Goal: Use online tool/utility: Utilize a website feature to perform a specific function

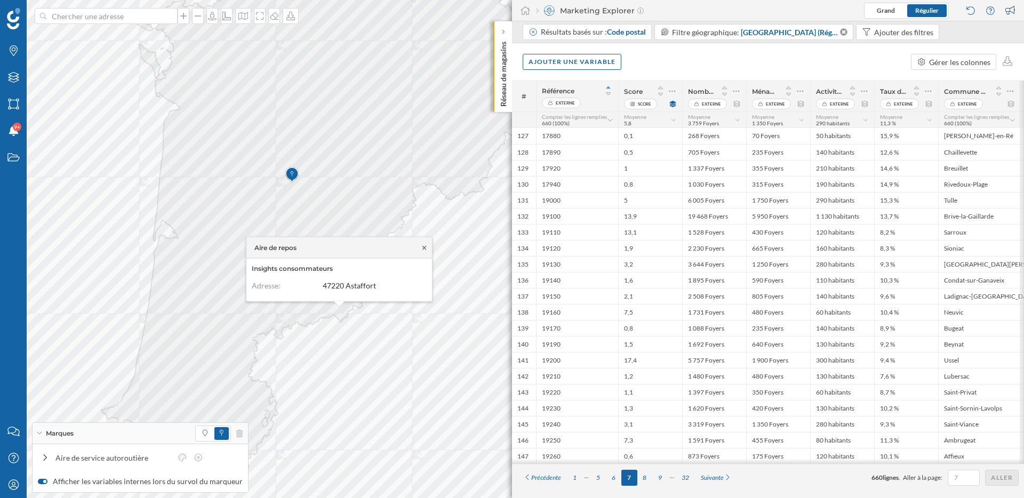
click at [425, 247] on icon at bounding box center [424, 247] width 8 height 6
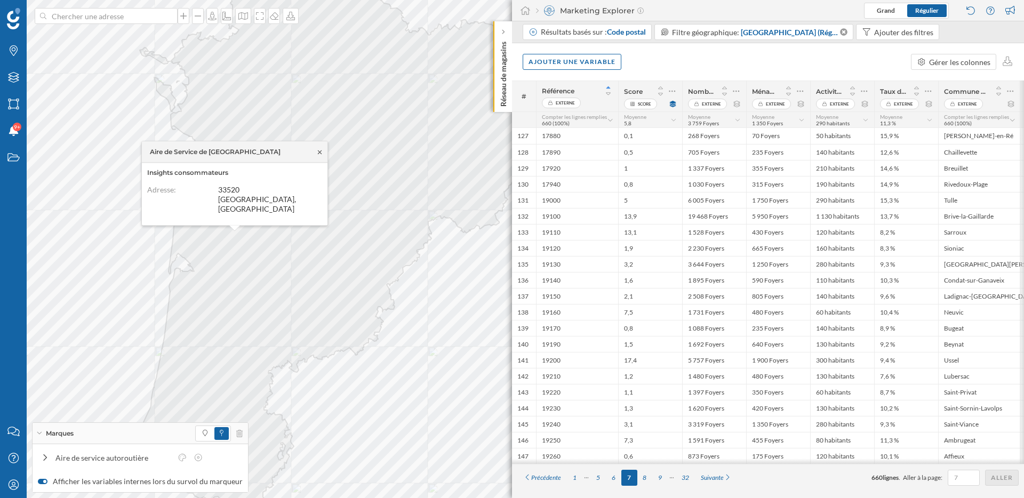
click at [321, 155] on icon at bounding box center [320, 152] width 8 height 6
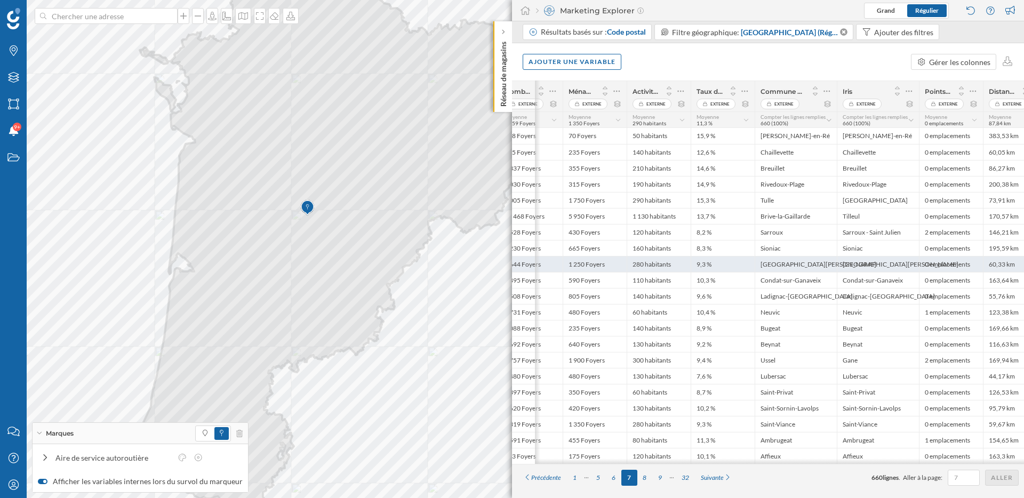
scroll to position [0, 206]
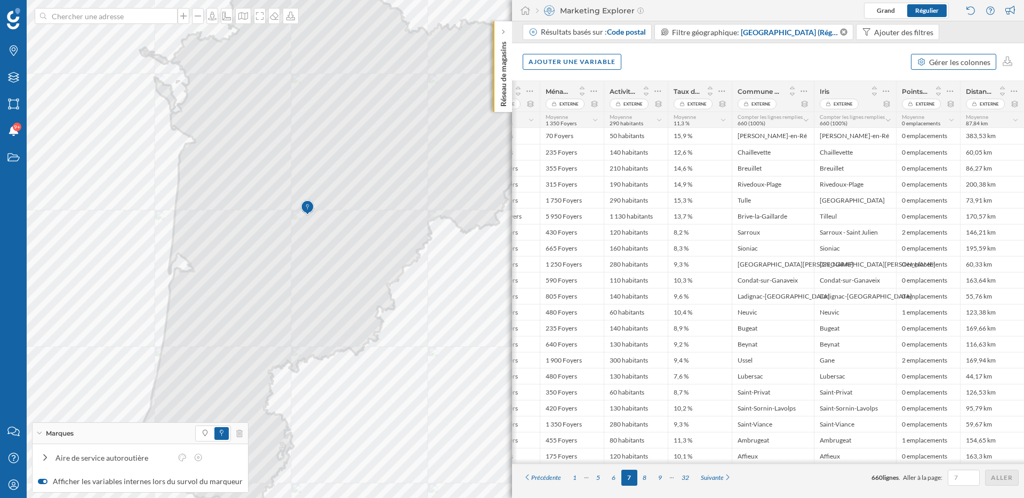
click at [958, 54] on div "Gérer les colonnes" at bounding box center [953, 62] width 85 height 16
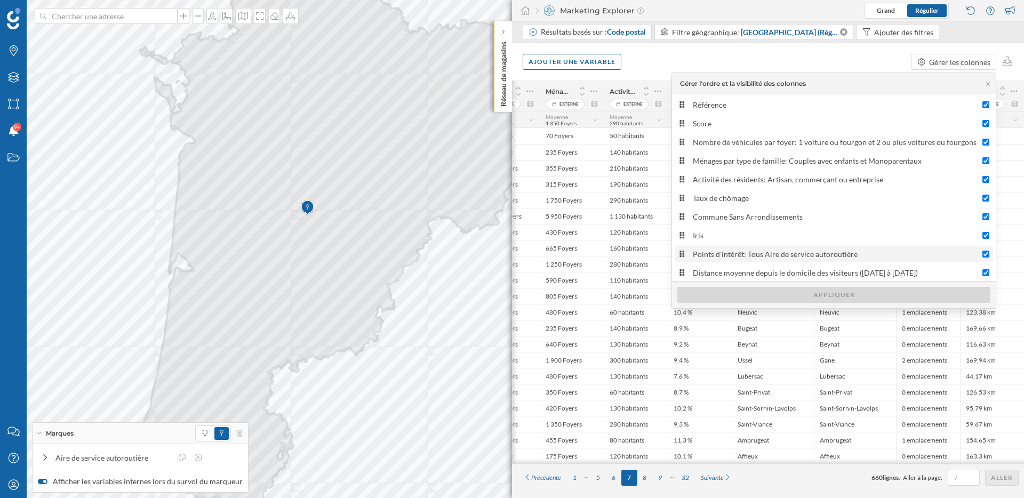
scroll to position [0, 0]
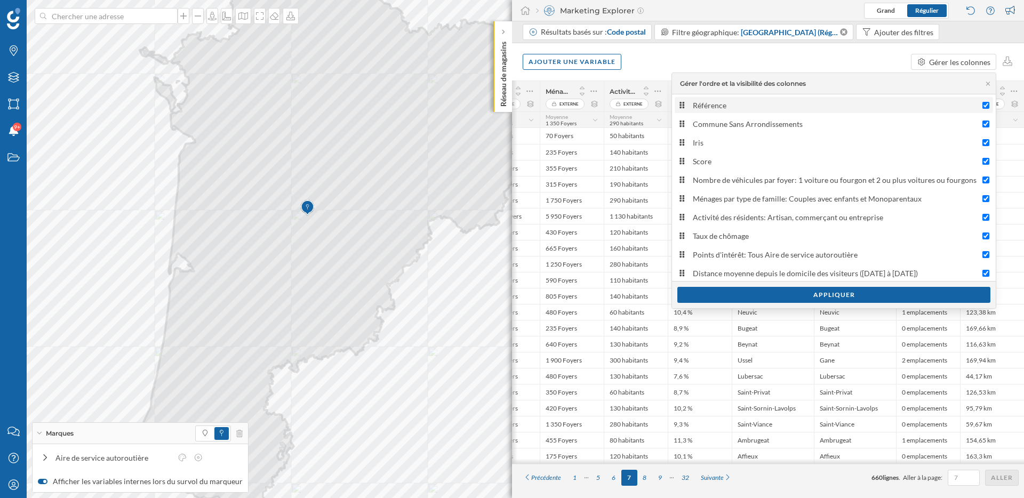
click at [984, 106] on input "Référence" at bounding box center [985, 105] width 7 height 7
checkbox input "false"
click at [984, 140] on input "Iris" at bounding box center [985, 142] width 7 height 7
checkbox input "false"
click at [982, 199] on input "Ménages par type de famille: Couples avec enfants et Monoparentaux" at bounding box center [985, 198] width 7 height 7
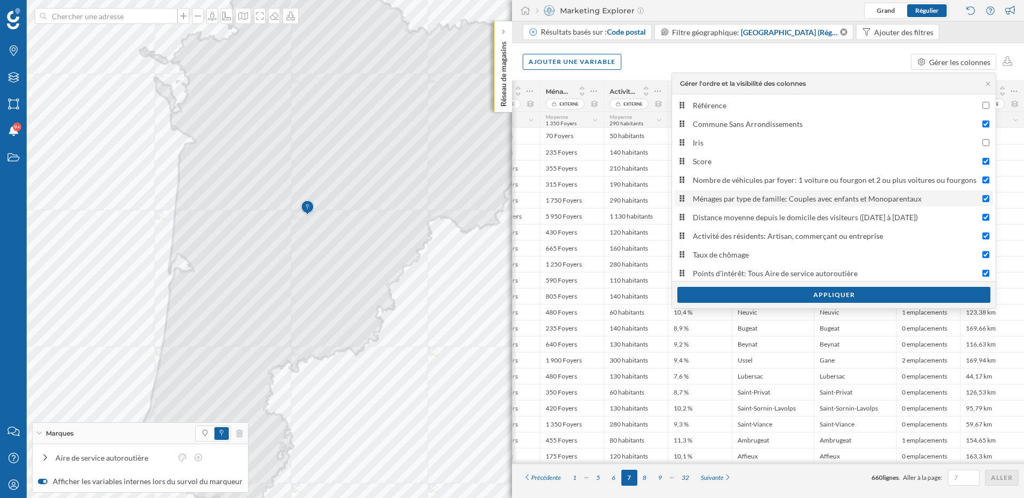
checkbox input "false"
click at [826, 295] on div "Appliquer" at bounding box center [833, 294] width 313 height 16
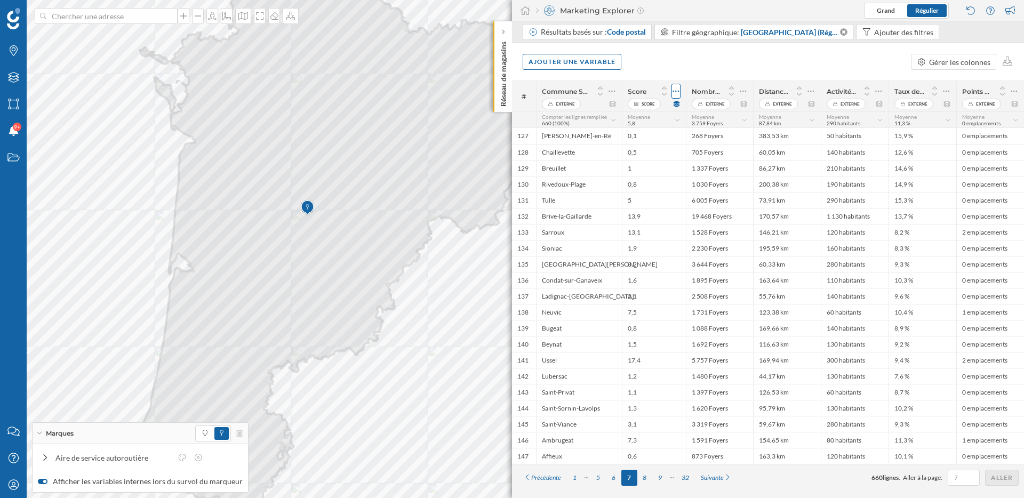
click at [676, 88] on icon at bounding box center [675, 91] width 7 height 11
click at [606, 134] on div "Modifier le score" at bounding box center [608, 133] width 131 height 11
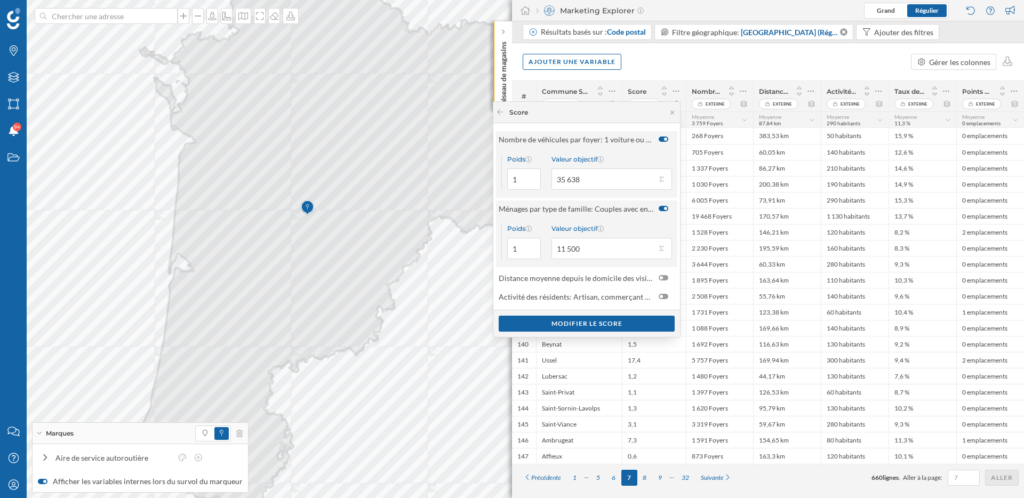
click at [660, 210] on div at bounding box center [663, 208] width 10 height 5
click at [0, 0] on input "checkbox" at bounding box center [0, 0] width 0 height 0
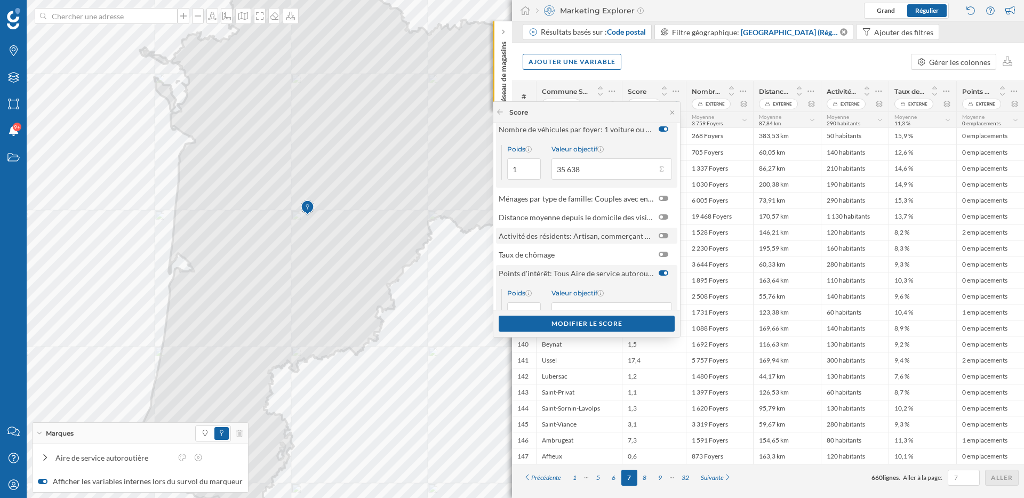
scroll to position [11, 0]
click at [658, 219] on div at bounding box center [663, 216] width 10 height 5
click at [0, 0] on input "checkbox" at bounding box center [0, 0] width 0 height 0
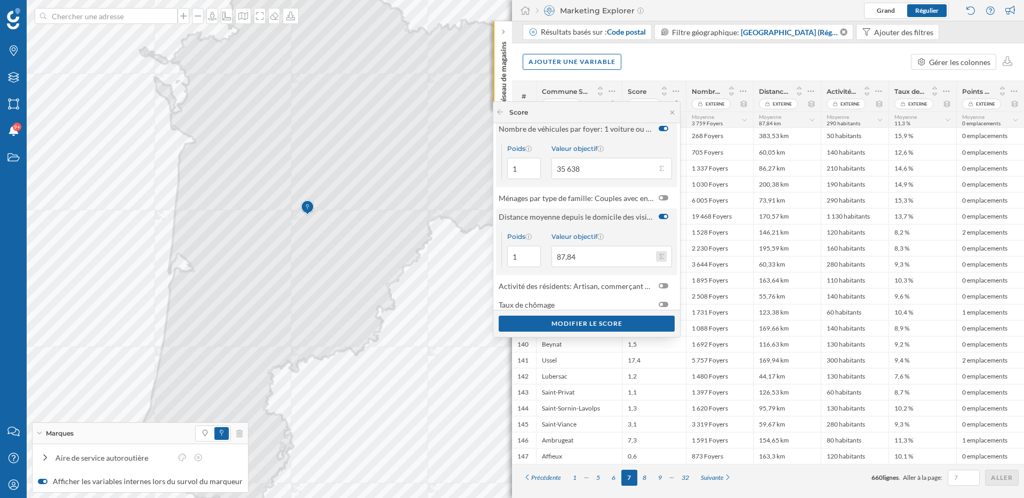
click at [657, 254] on button "Valeur objectif 87,84" at bounding box center [661, 256] width 11 height 11
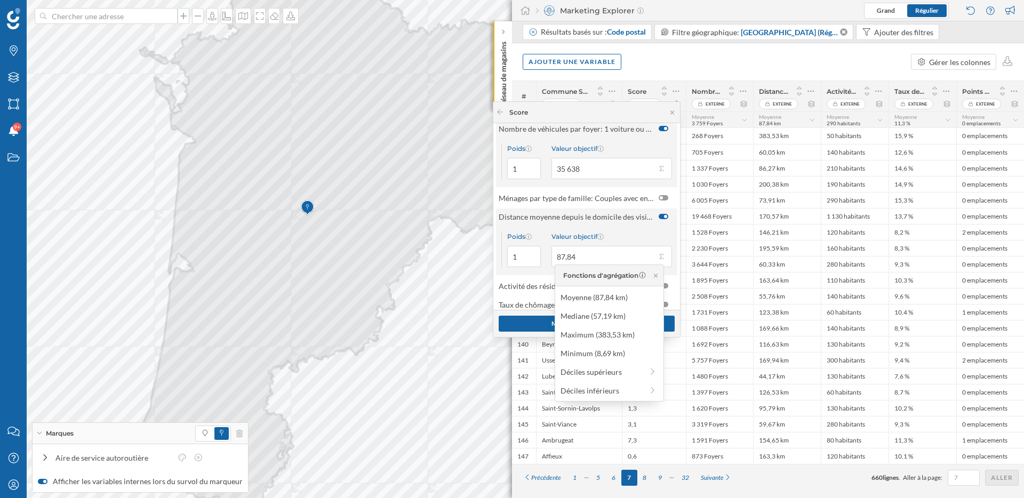
click at [624, 235] on div "Valeur objectif" at bounding box center [611, 236] width 120 height 8
click at [624, 246] on input "87,84" at bounding box center [603, 256] width 105 height 21
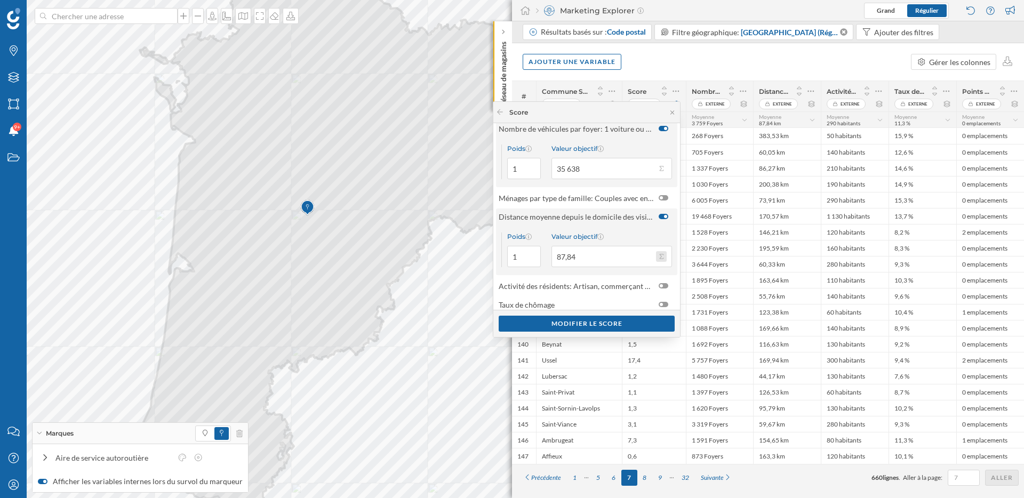
click at [660, 255] on button "Valeur objectif 87,84" at bounding box center [661, 256] width 11 height 11
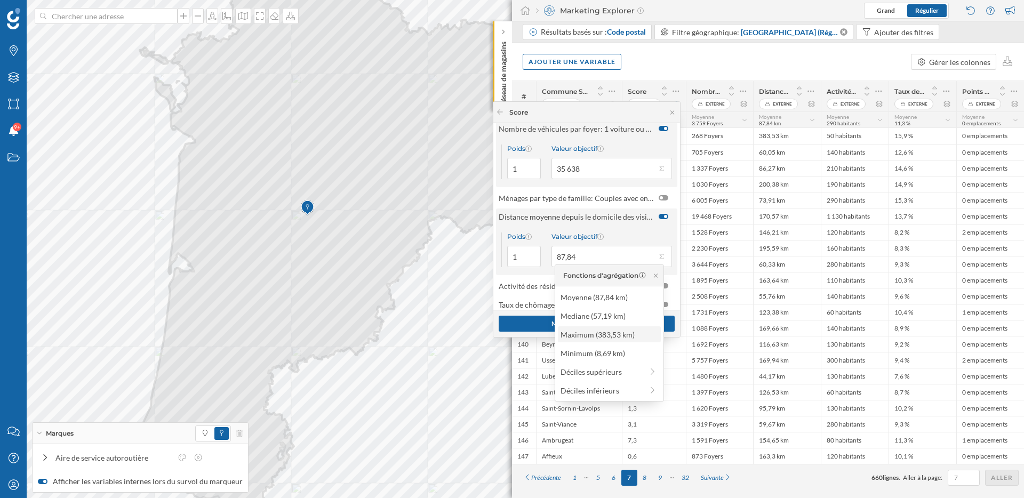
click at [617, 332] on div "Maximum (383,53 km)" at bounding box center [608, 334] width 97 height 11
type input "383,53"
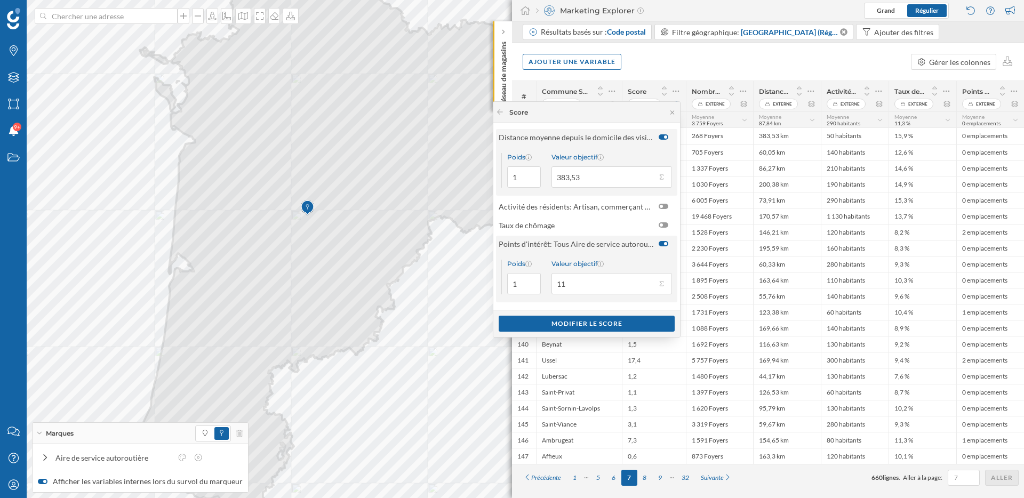
scroll to position [91, 0]
click at [659, 243] on div at bounding box center [663, 242] width 10 height 5
click at [0, 0] on input "checkbox" at bounding box center [0, 0] width 0 height 0
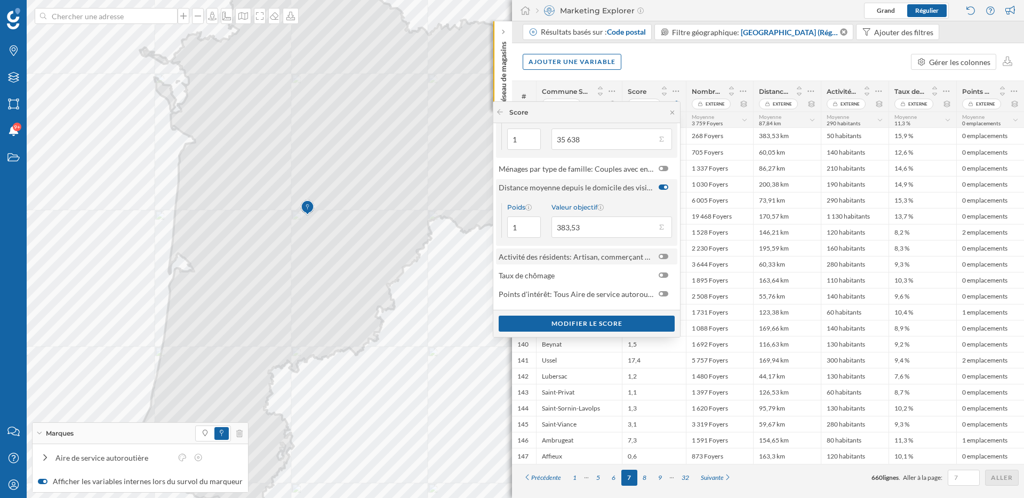
click at [661, 255] on div at bounding box center [663, 256] width 10 height 5
click at [0, 0] on input "checkbox" at bounding box center [0, 0] width 0 height 0
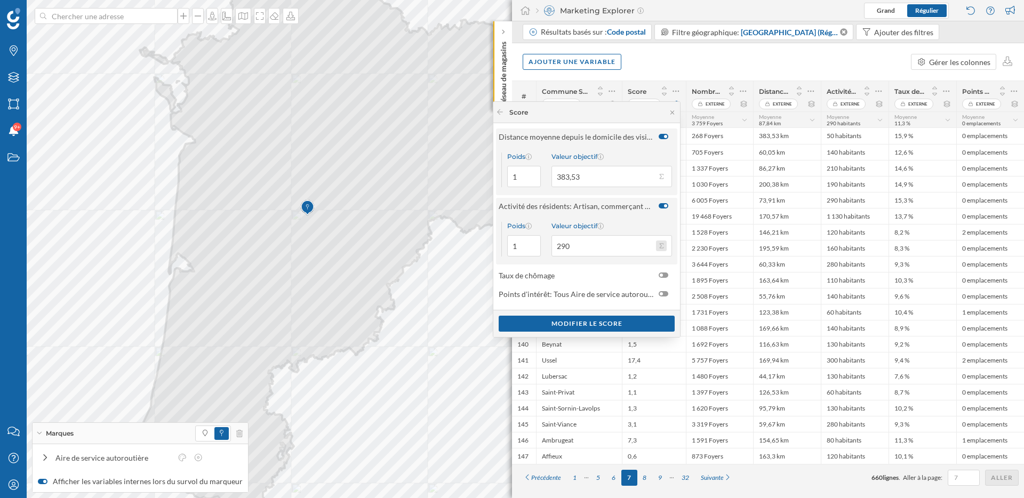
click at [657, 245] on button "Valeur objectif 290" at bounding box center [661, 245] width 11 height 11
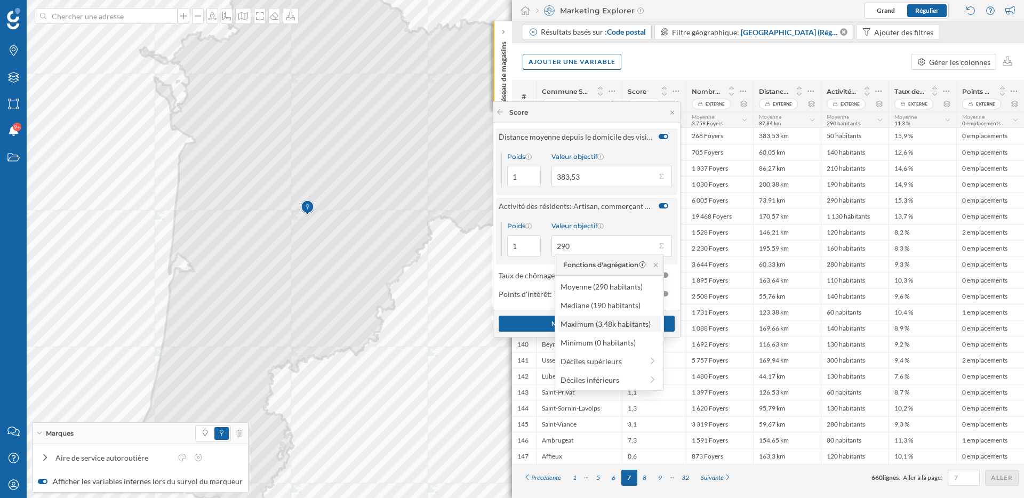
click at [625, 322] on div "Maximum (3,48k habitants)" at bounding box center [608, 323] width 97 height 11
type input "3 480"
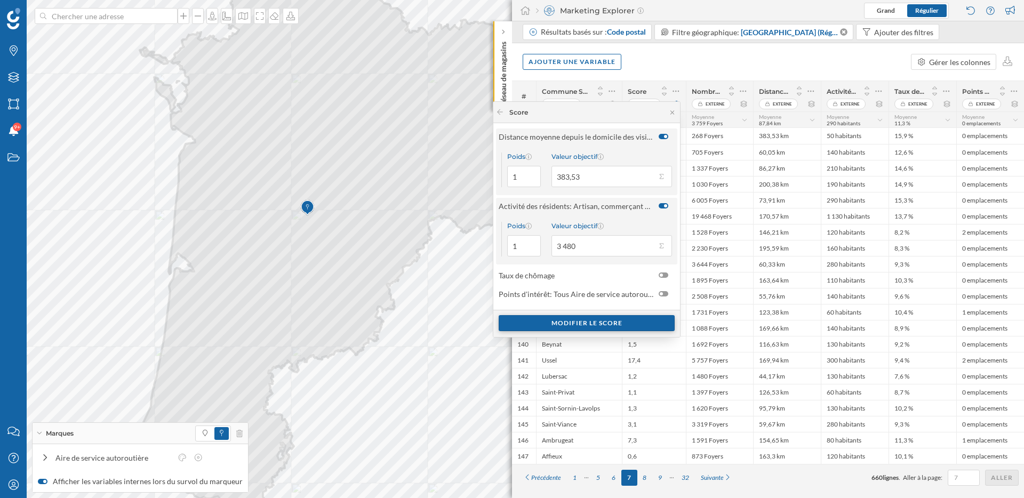
click at [595, 327] on div "Modifier le score" at bounding box center [587, 323] width 176 height 16
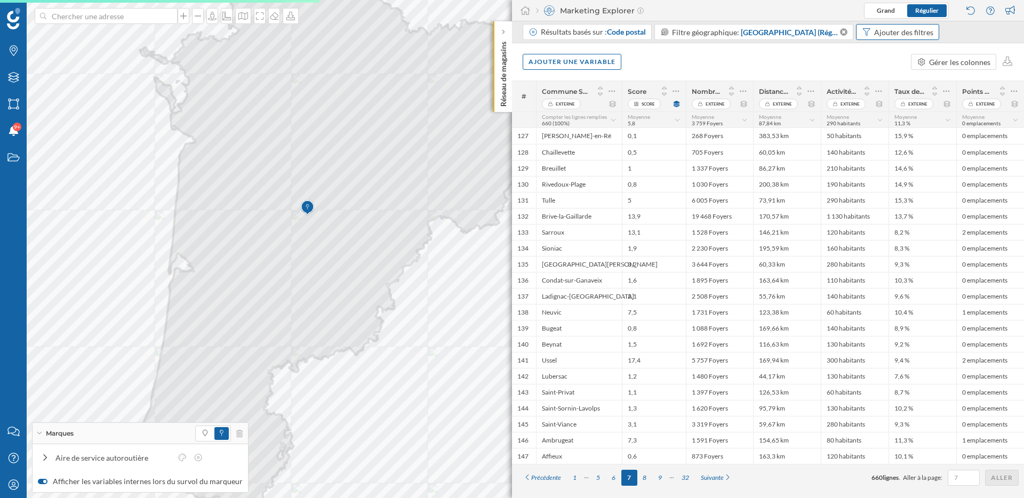
click at [889, 38] on div "Ajouter des filtres" at bounding box center [897, 32] width 83 height 16
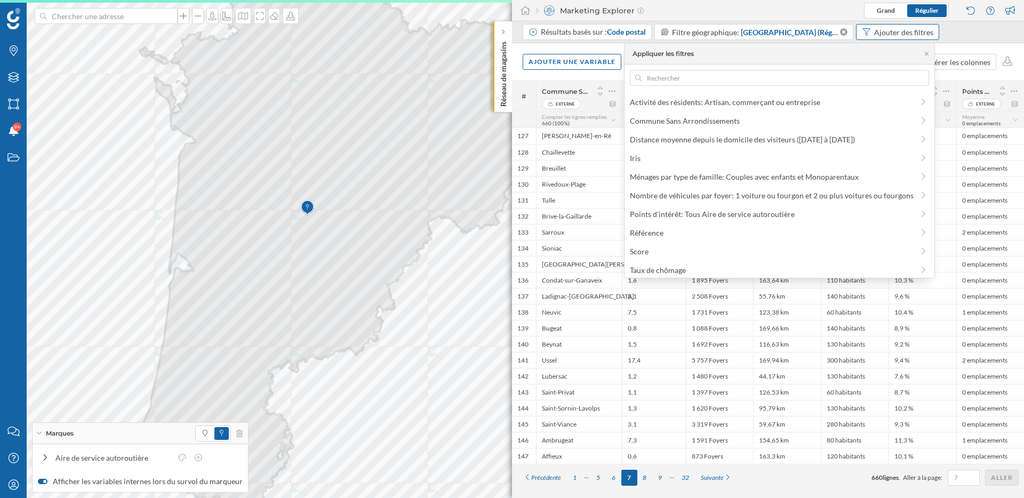
click at [889, 38] on div "Ajouter des filtres" at bounding box center [897, 32] width 83 height 16
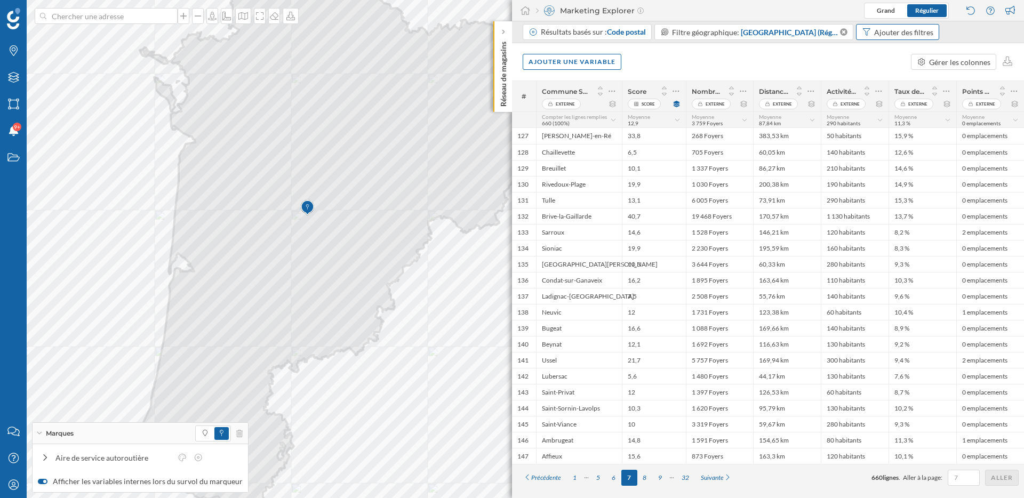
click at [900, 33] on div "Ajouter des filtres" at bounding box center [903, 32] width 59 height 11
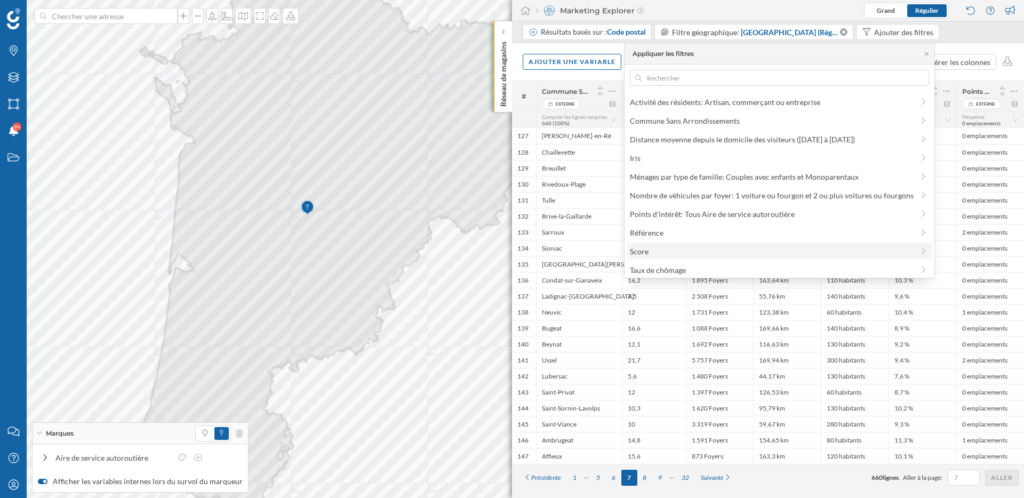
scroll to position [3, 0]
click at [766, 212] on div "Points d'intérêt: Tous Aire de service autoroutière" at bounding box center [712, 211] width 165 height 9
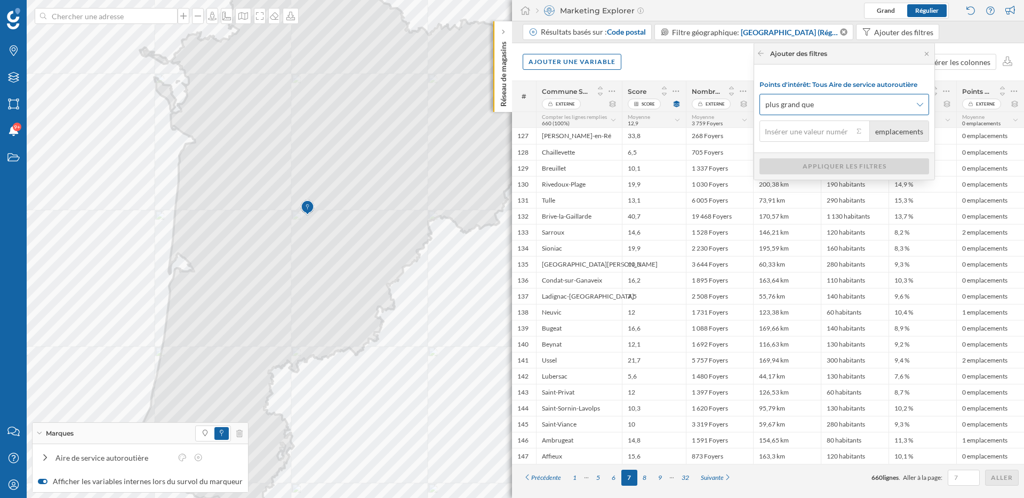
click at [884, 107] on span "plus grand que" at bounding box center [838, 104] width 146 height 11
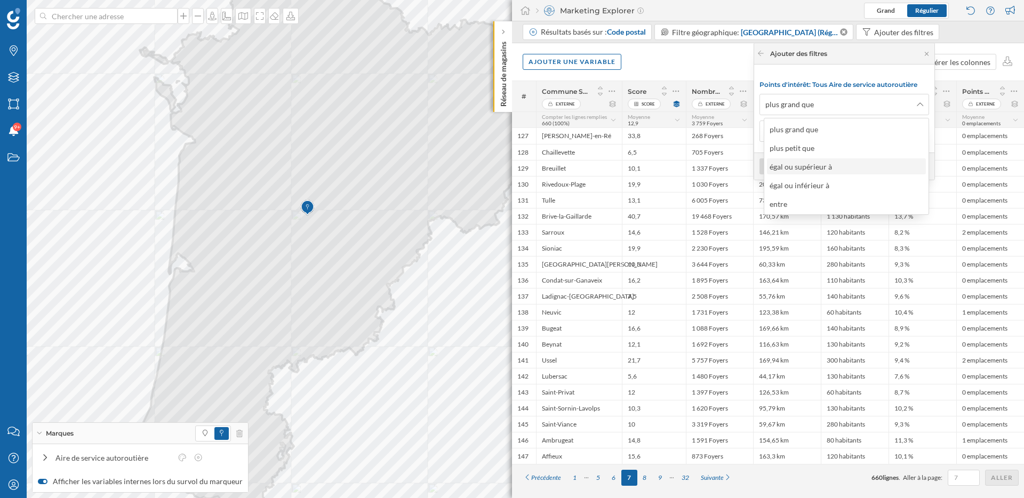
click at [821, 165] on div "égal ou supérieur à" at bounding box center [800, 166] width 62 height 9
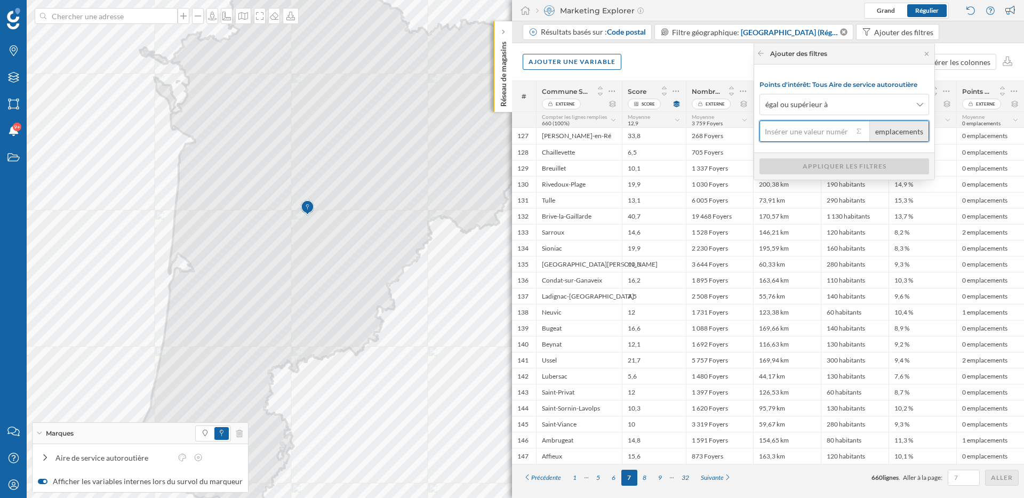
click at [818, 130] on input "emplacements" at bounding box center [806, 130] width 94 height 21
type input "2"
type input "1"
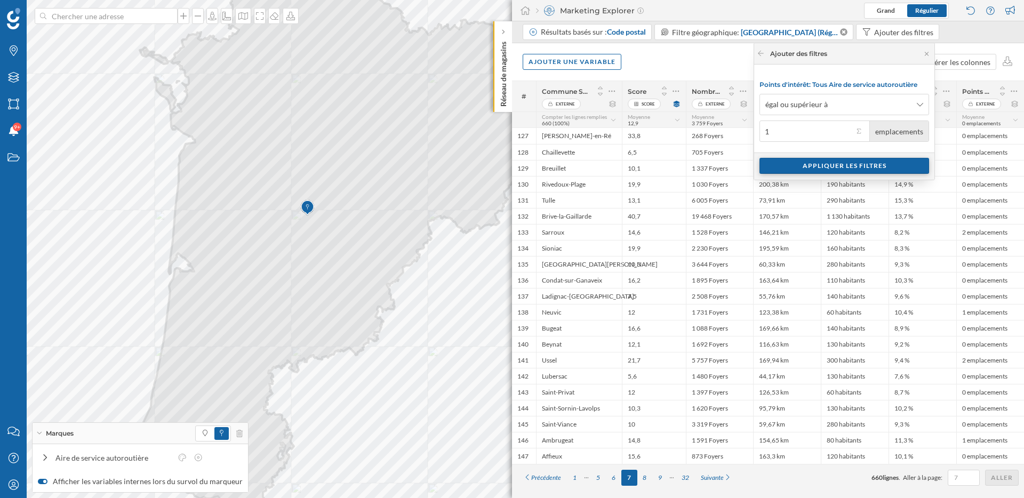
click at [847, 162] on div "Appliquer les filtres" at bounding box center [844, 166] width 170 height 16
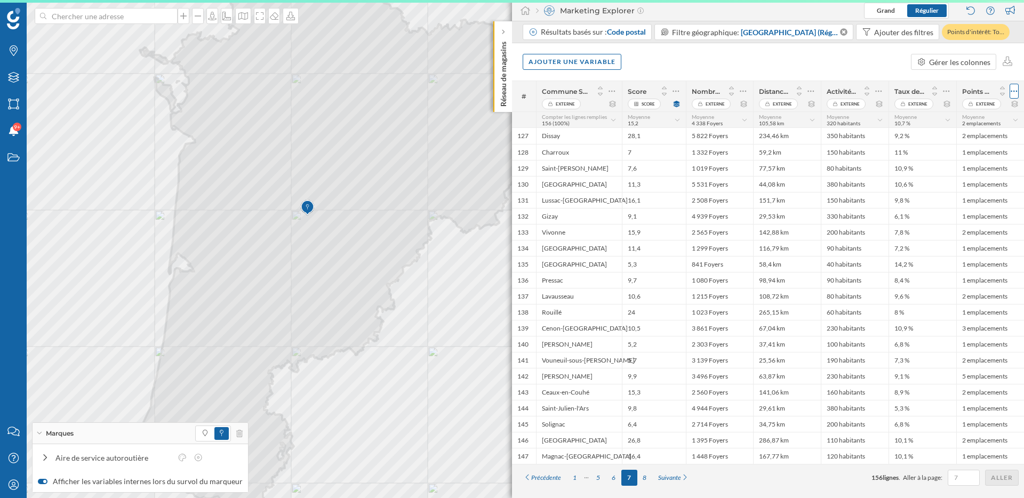
click at [1015, 91] on icon at bounding box center [1013, 91] width 7 height 11
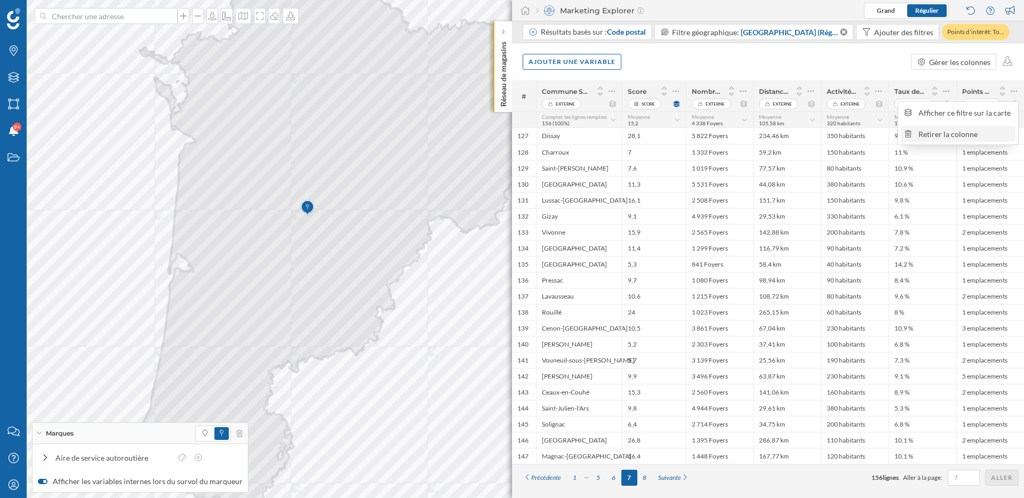
click at [984, 134] on div "Retirer la colonne" at bounding box center [965, 133] width 94 height 11
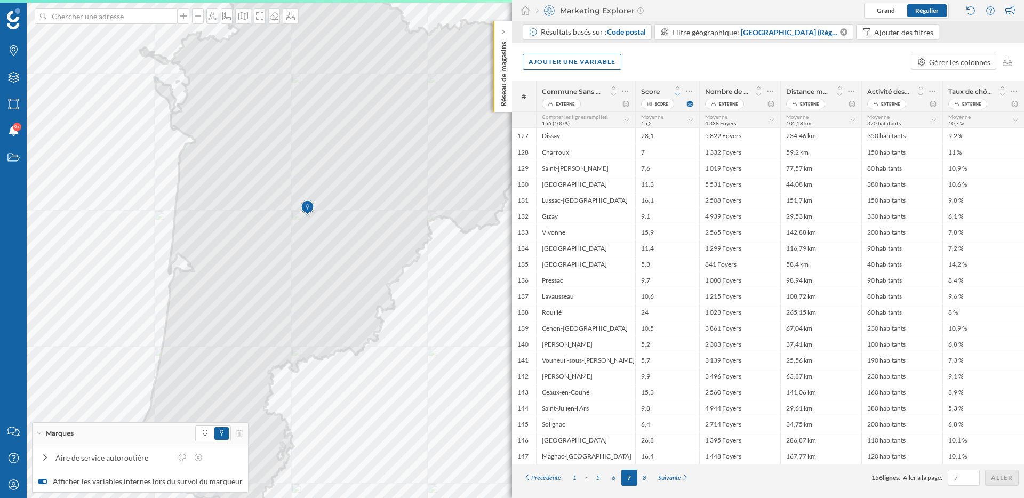
click at [678, 94] on icon at bounding box center [678, 94] width 10 height 7
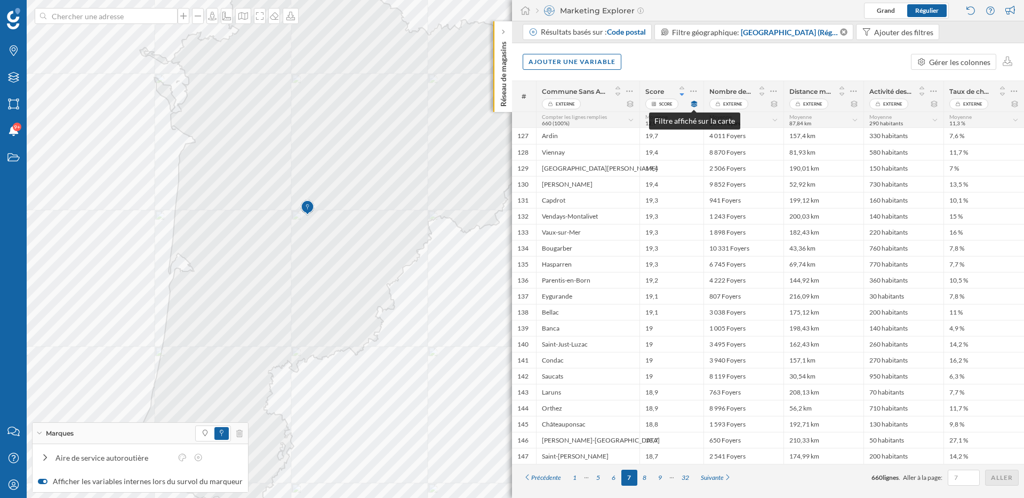
click at [696, 103] on icon at bounding box center [694, 104] width 8 height 6
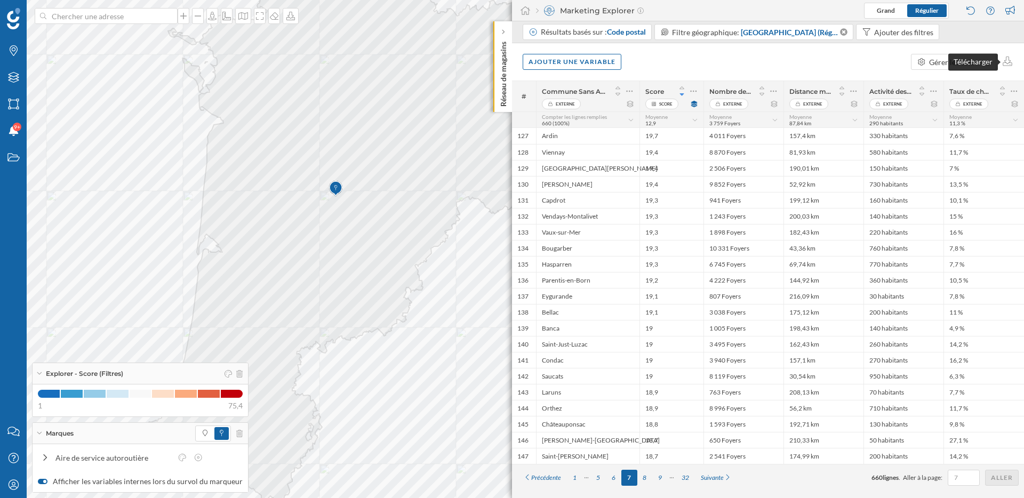
click at [977, 59] on div "Télécharger" at bounding box center [973, 61] width 50 height 17
click at [966, 42] on div "Résultats basés sur : Code postal Filtre géographique: [GEOGRAPHIC_DATA] (Régio…" at bounding box center [768, 32] width 512 height 22
click at [949, 57] on div "Gérer les colonnes" at bounding box center [959, 62] width 61 height 11
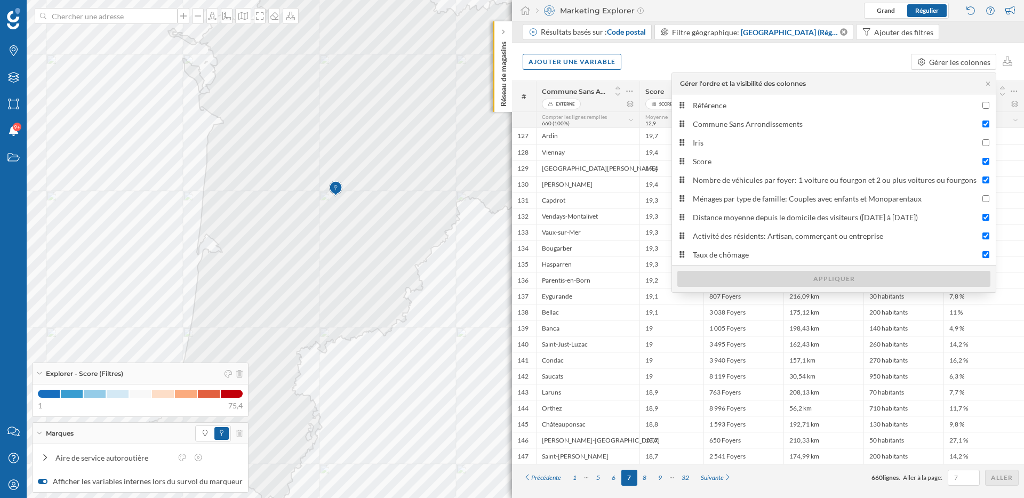
click at [838, 62] on div "Ajouter une variable Gérer les colonnes" at bounding box center [768, 61] width 512 height 37
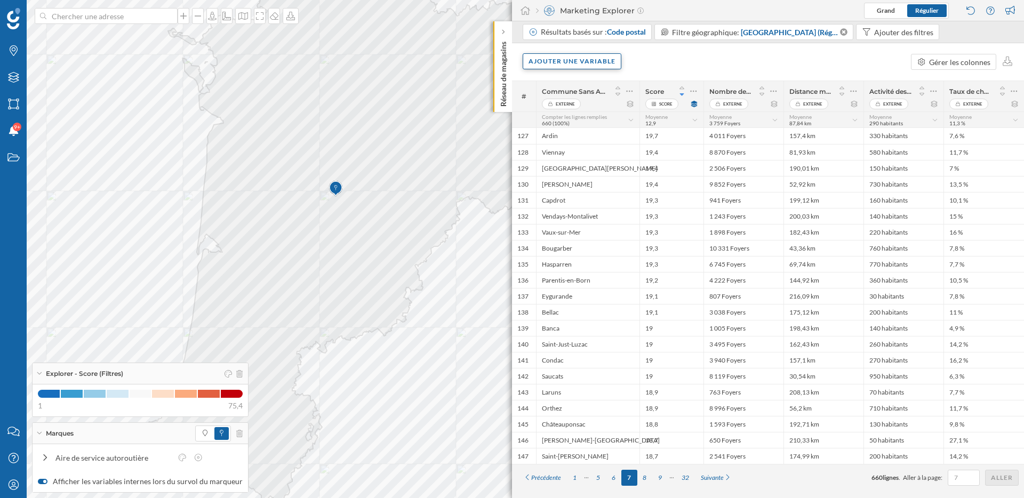
click at [602, 61] on div "Ajouter une variable" at bounding box center [572, 61] width 99 height 16
click at [590, 100] on div "Variable externe" at bounding box center [581, 105] width 106 height 11
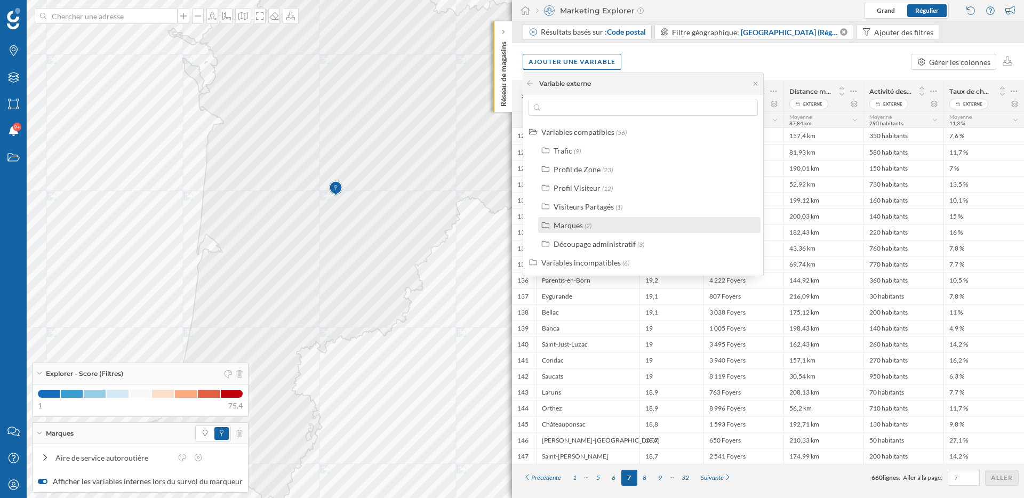
click at [609, 230] on div "Marques (2)" at bounding box center [649, 225] width 222 height 16
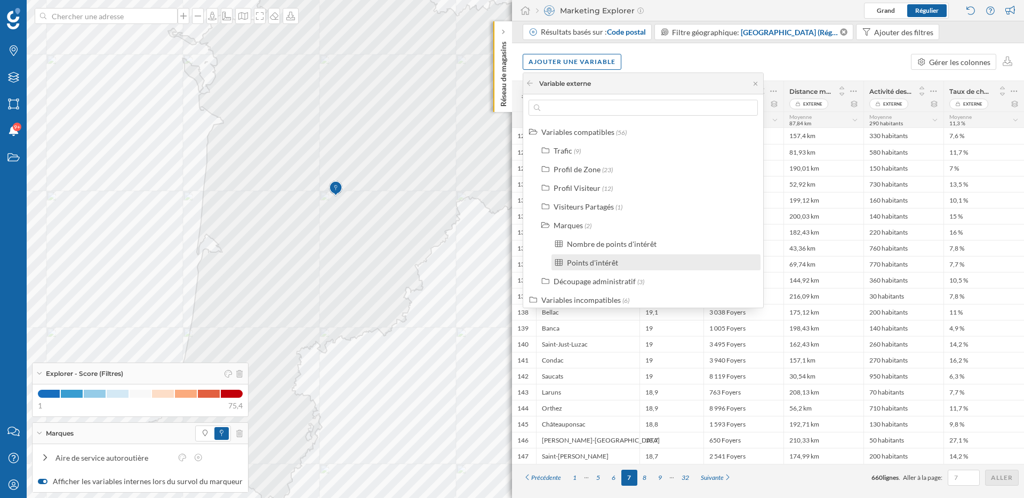
click at [609, 263] on div "Points d'intérêt" at bounding box center [592, 262] width 51 height 9
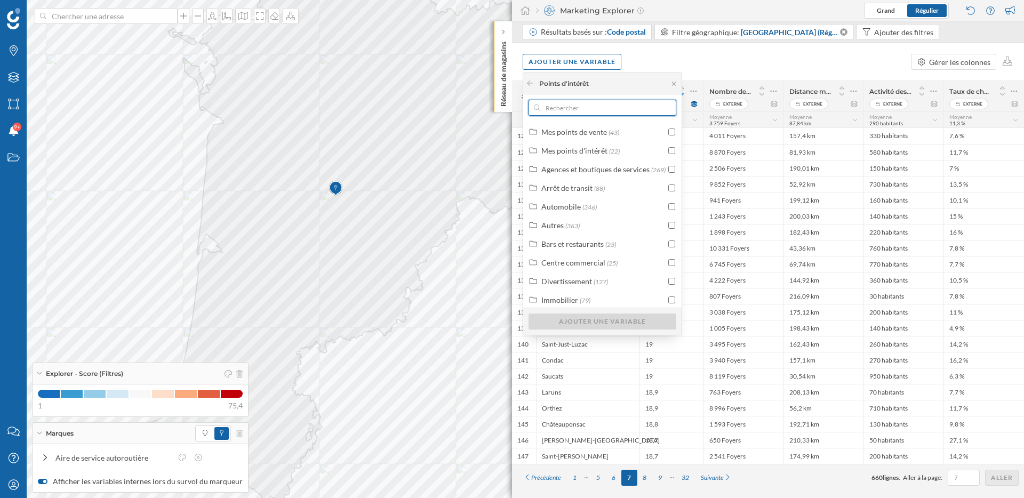
click at [592, 105] on input "text" at bounding box center [602, 108] width 124 height 16
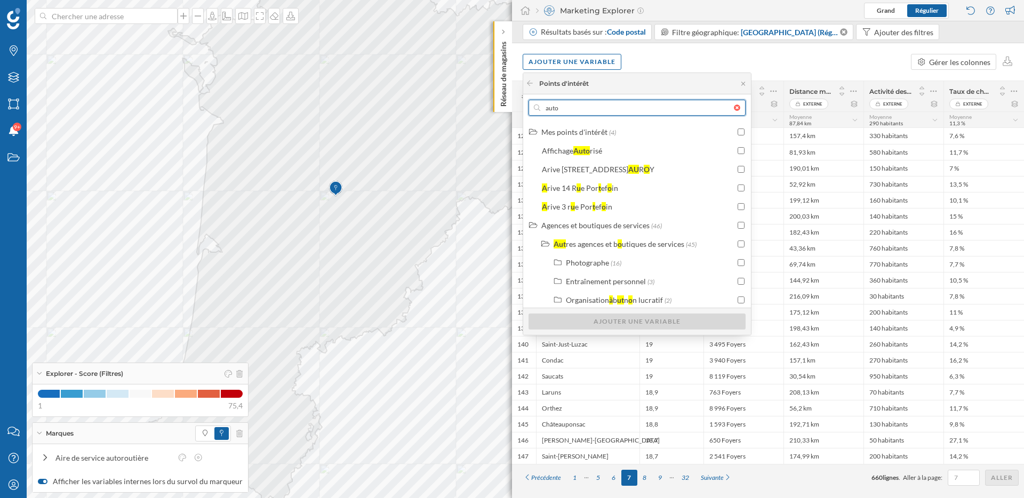
click at [622, 112] on input "auto" at bounding box center [637, 108] width 194 height 16
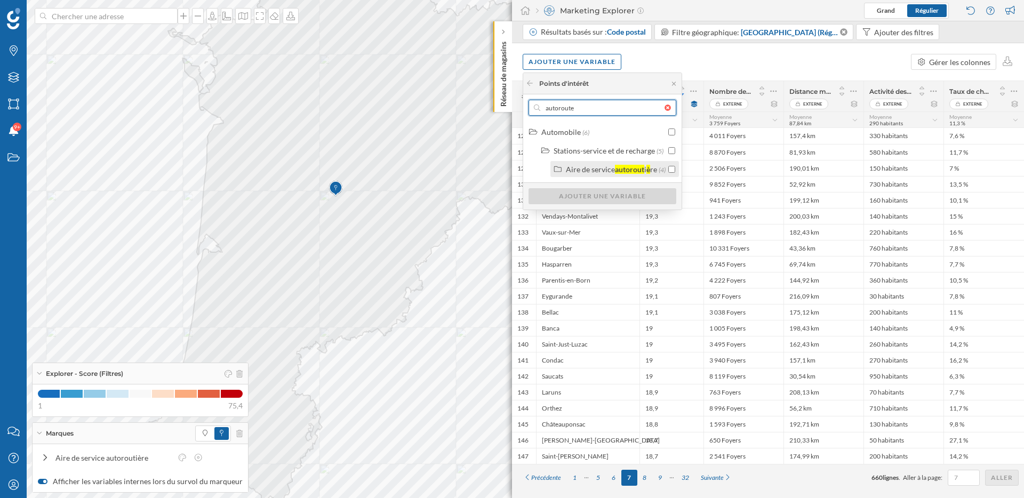
type input "autoroute"
click at [677, 166] on div "Aire de service autorout i è re (4)" at bounding box center [614, 169] width 128 height 16
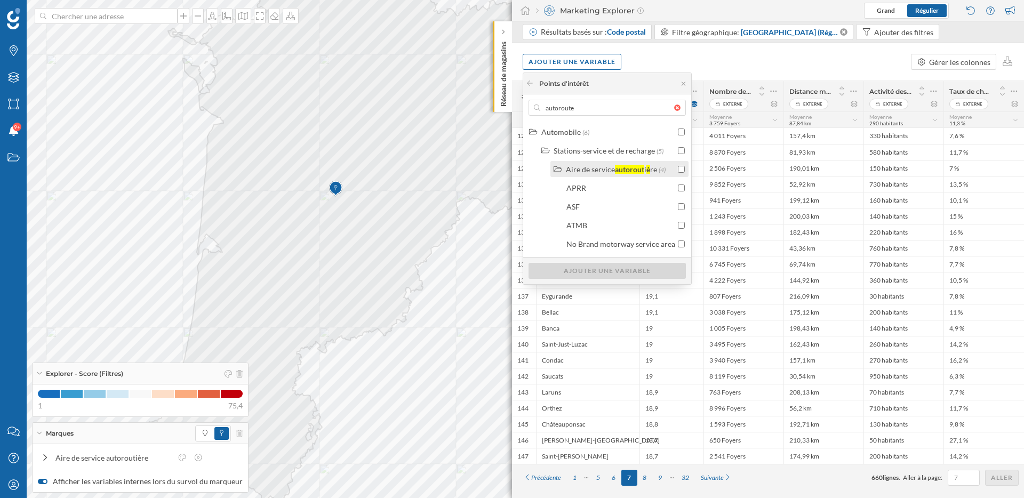
click at [679, 171] on input "checkbox" at bounding box center [681, 169] width 7 height 7
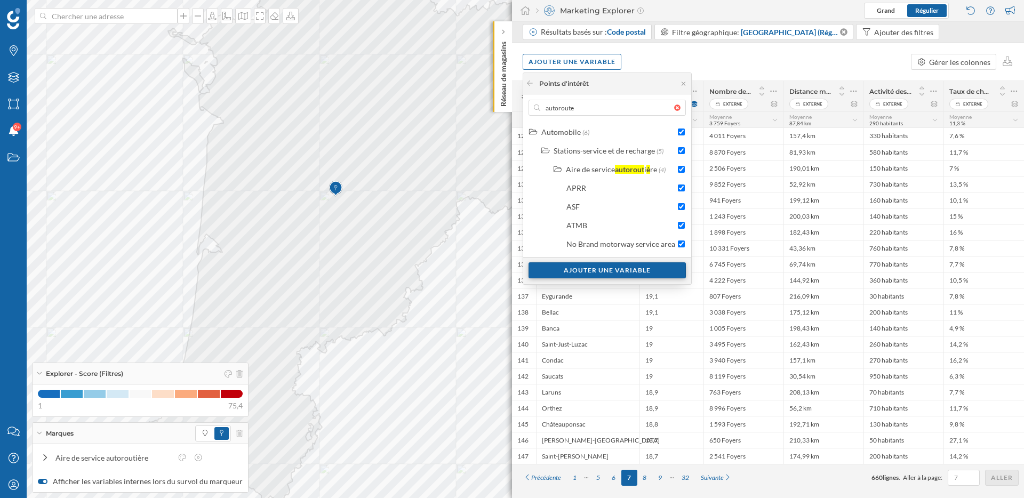
click at [656, 266] on div "Ajouter une variable" at bounding box center [606, 270] width 157 height 16
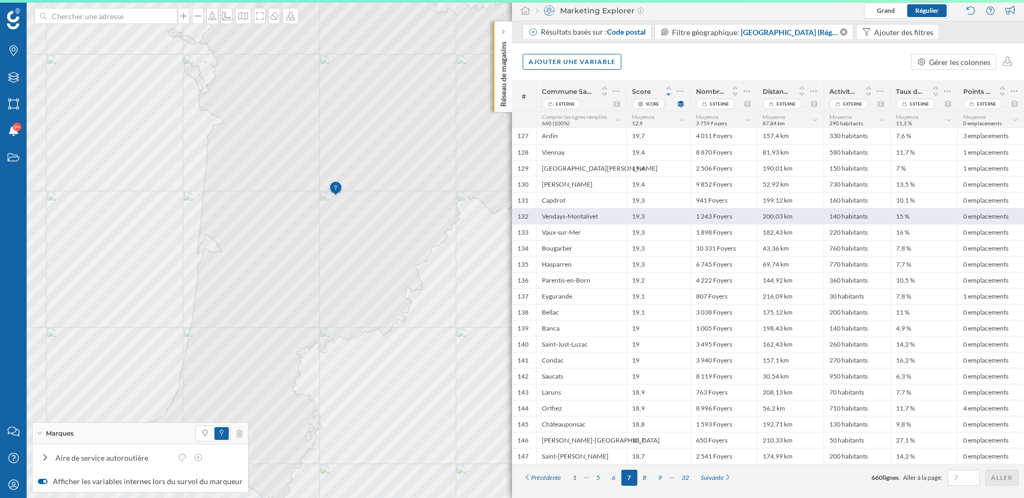
scroll to position [0, 0]
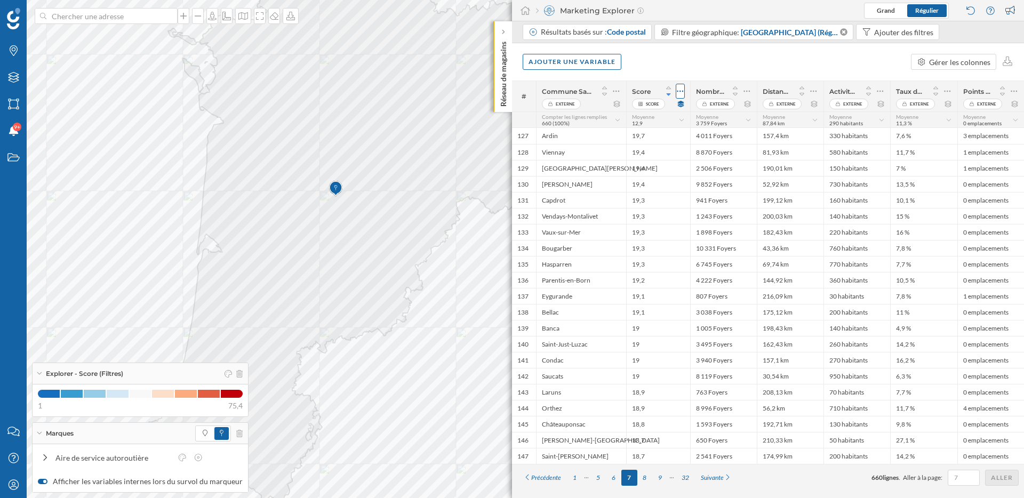
click at [678, 93] on icon at bounding box center [680, 91] width 7 height 11
click at [646, 131] on div "Modifier le score" at bounding box center [612, 133] width 131 height 11
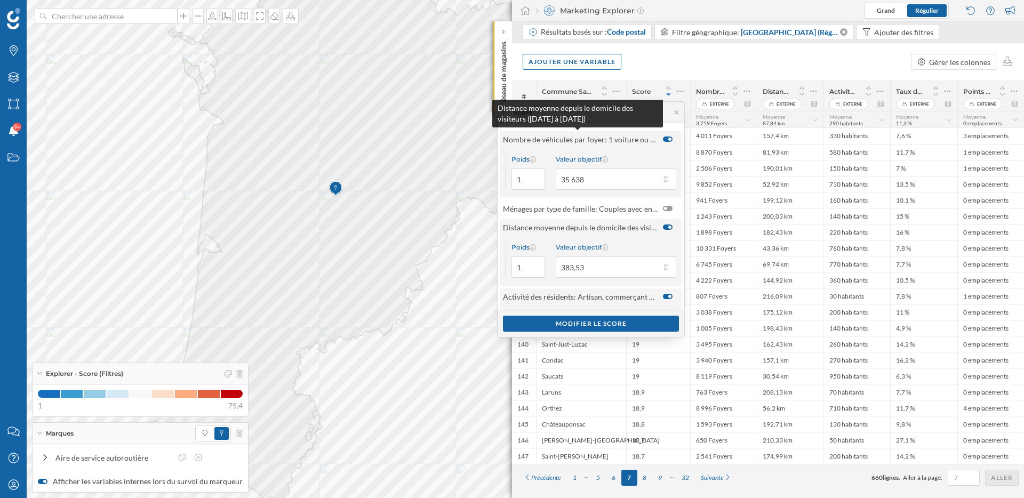
scroll to position [91, 0]
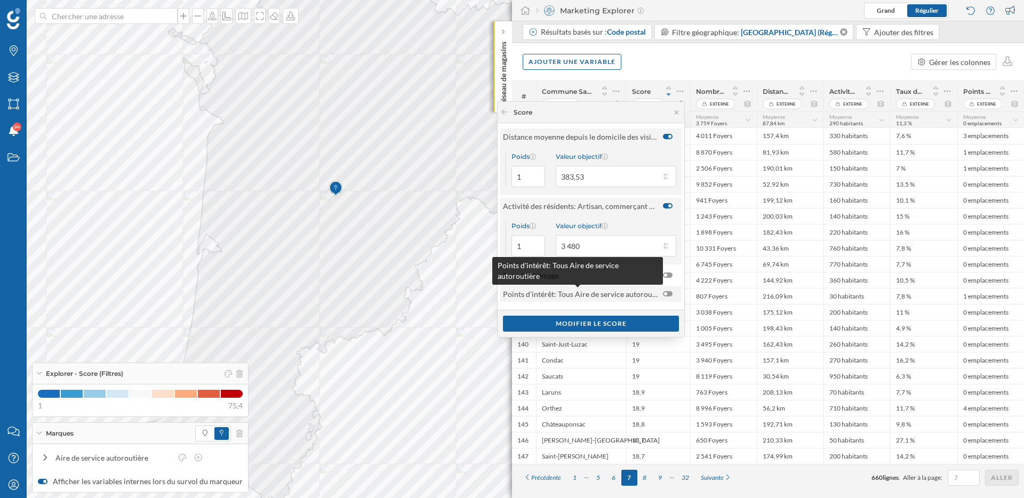
click at [609, 293] on span "Points d'intérêt: Tous Aire de service autoroutière" at bounding box center [580, 293] width 155 height 11
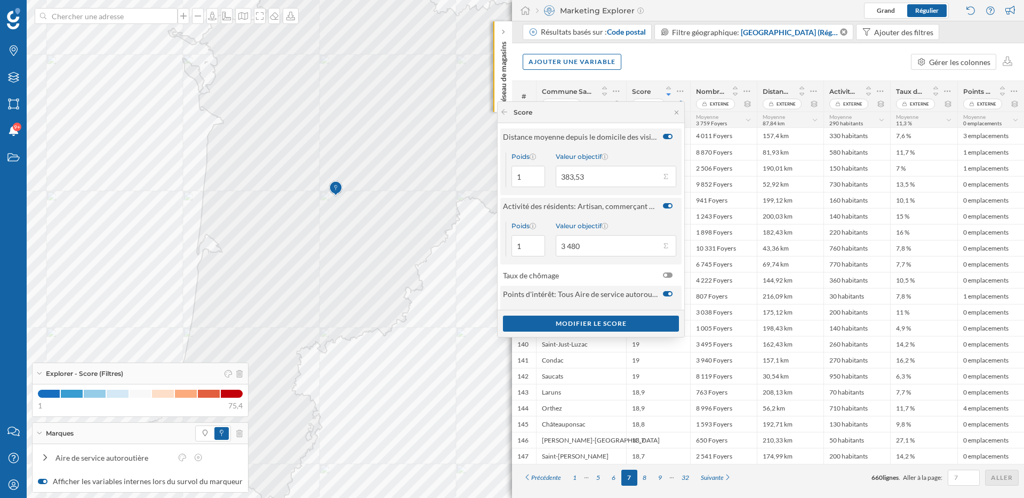
scroll to position [141, 0]
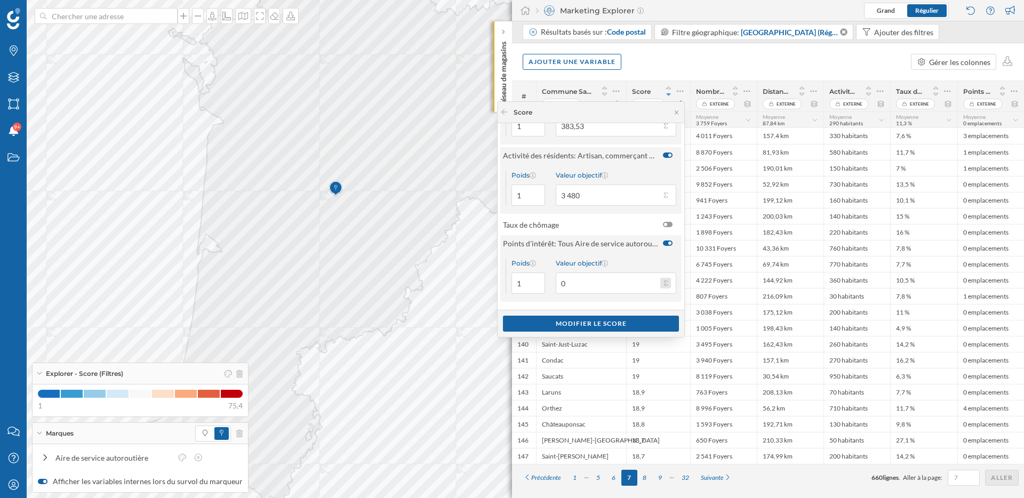
click at [663, 278] on button "Valeur objectif 0" at bounding box center [665, 283] width 11 height 11
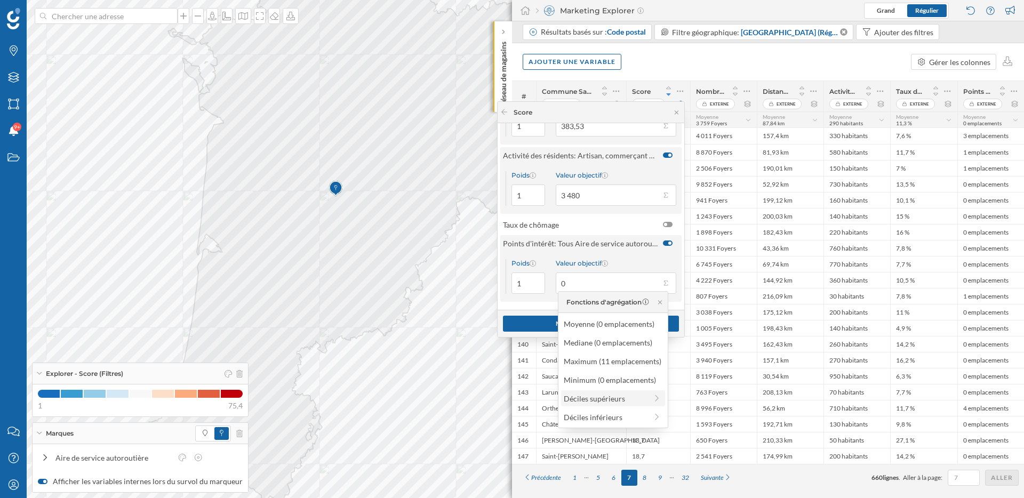
click at [623, 397] on div "Déciles supérieurs" at bounding box center [605, 398] width 83 height 11
click at [614, 327] on div "10% supérieur (2 emplacements)" at bounding box center [604, 323] width 113 height 11
type input "2"
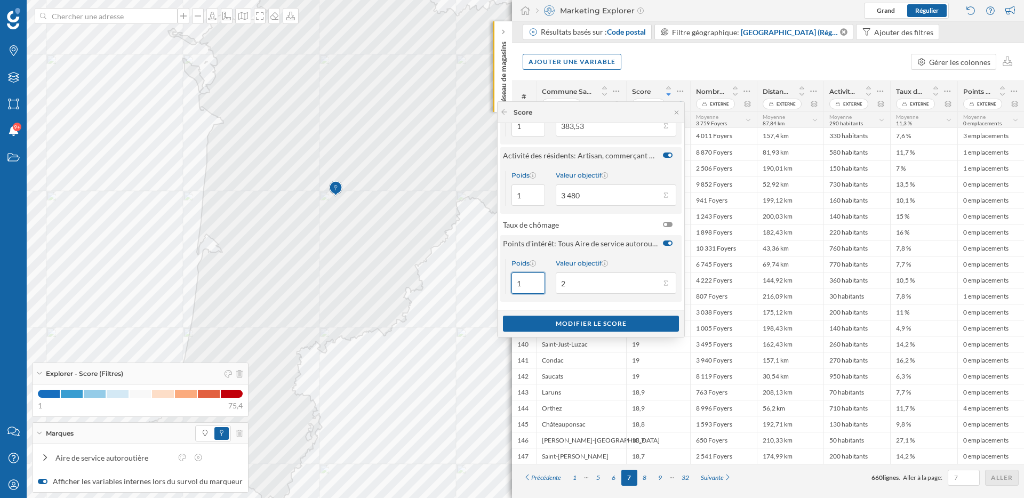
drag, startPoint x: 524, startPoint y: 282, endPoint x: 510, endPoint y: 282, distance: 13.9
click at [511, 282] on input "1" at bounding box center [528, 282] width 34 height 21
type input "3"
click at [565, 323] on div "Modifier le score" at bounding box center [591, 323] width 176 height 16
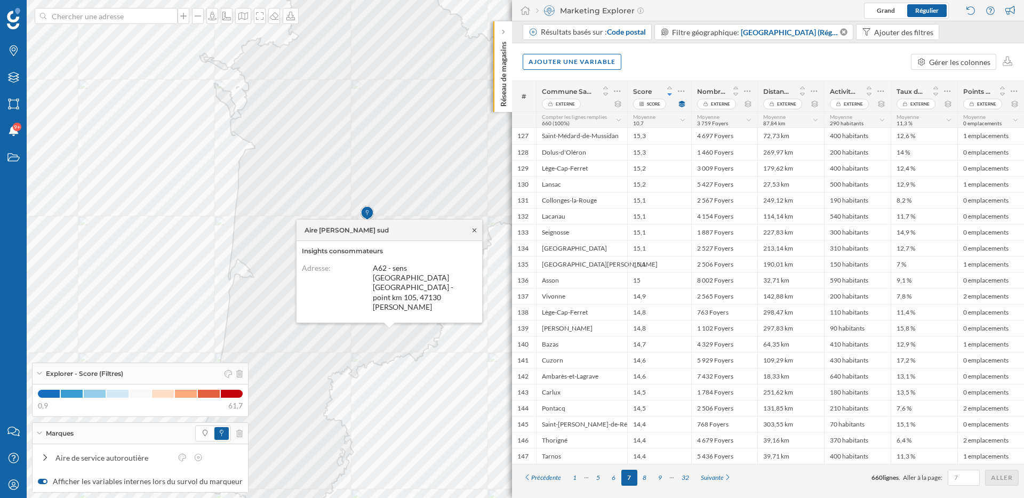
click at [475, 232] on icon at bounding box center [474, 230] width 4 height 4
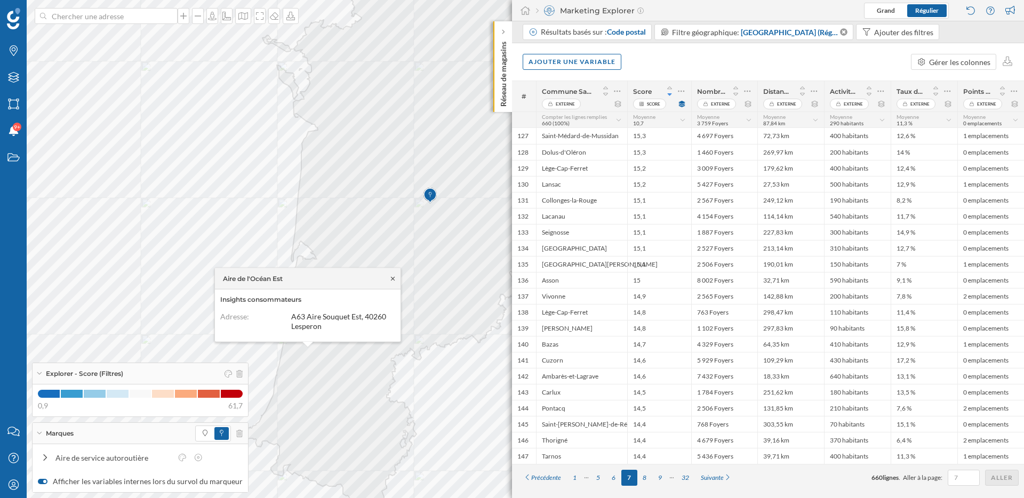
click at [396, 278] on icon at bounding box center [393, 278] width 8 height 6
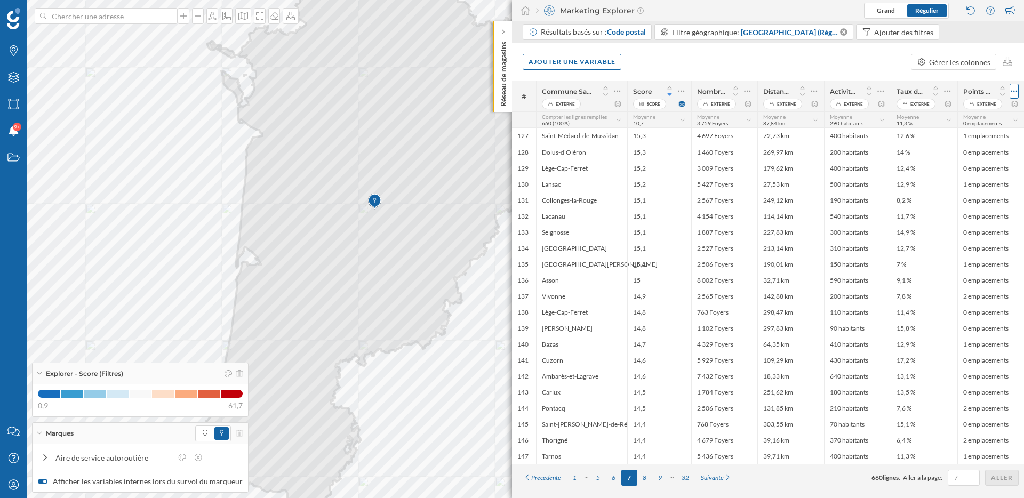
click at [1015, 91] on icon at bounding box center [1013, 91] width 7 height 11
click at [931, 82] on div "Taux de chômage Externe" at bounding box center [923, 96] width 67 height 30
click at [685, 92] on div at bounding box center [681, 91] width 9 height 15
click at [641, 138] on div "Modifier le score" at bounding box center [613, 133] width 131 height 11
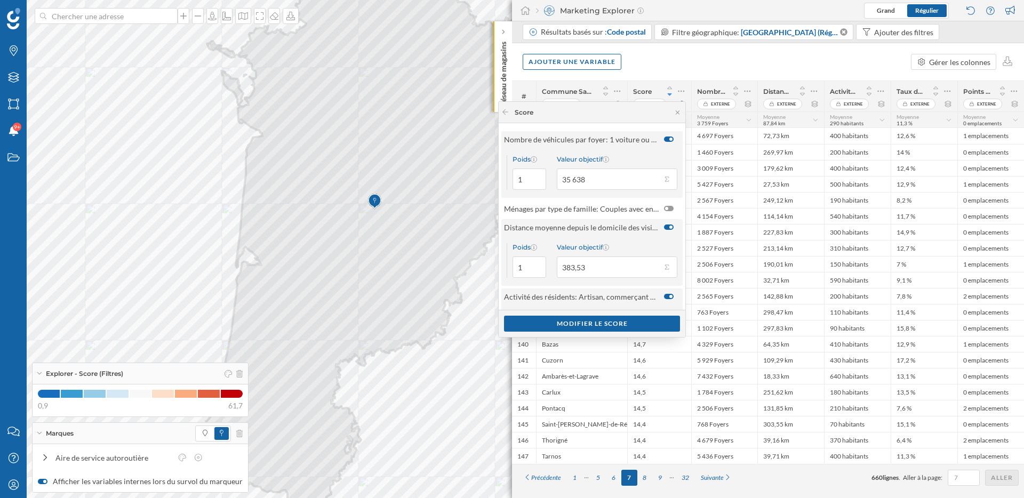
scroll to position [125, 0]
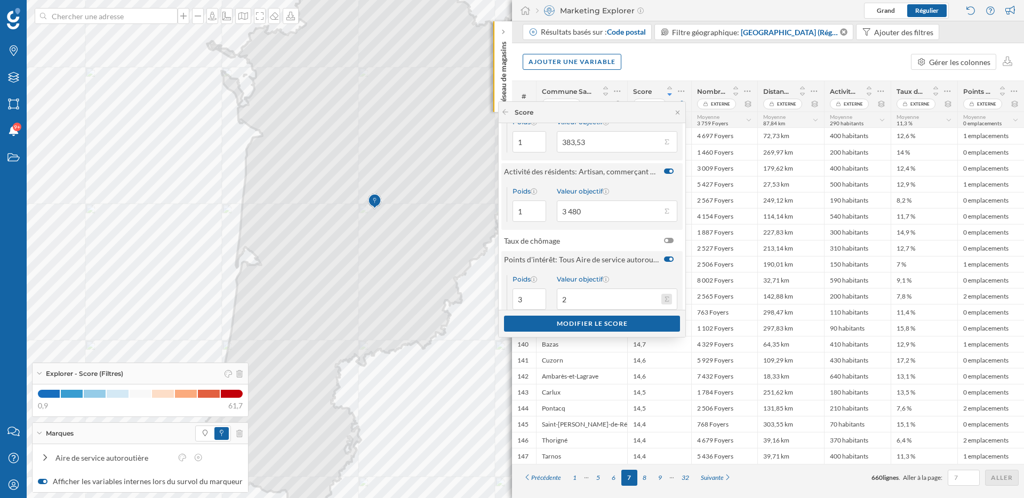
click at [667, 299] on button "Valeur objectif 2" at bounding box center [666, 299] width 11 height 11
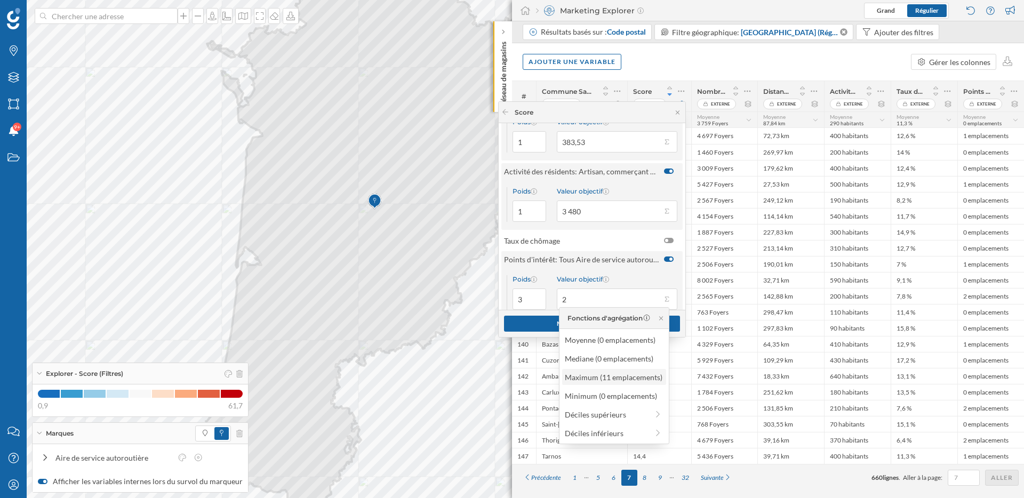
click at [642, 379] on div "Maximum (11 emplacements)" at bounding box center [614, 377] width 98 height 11
type input "11"
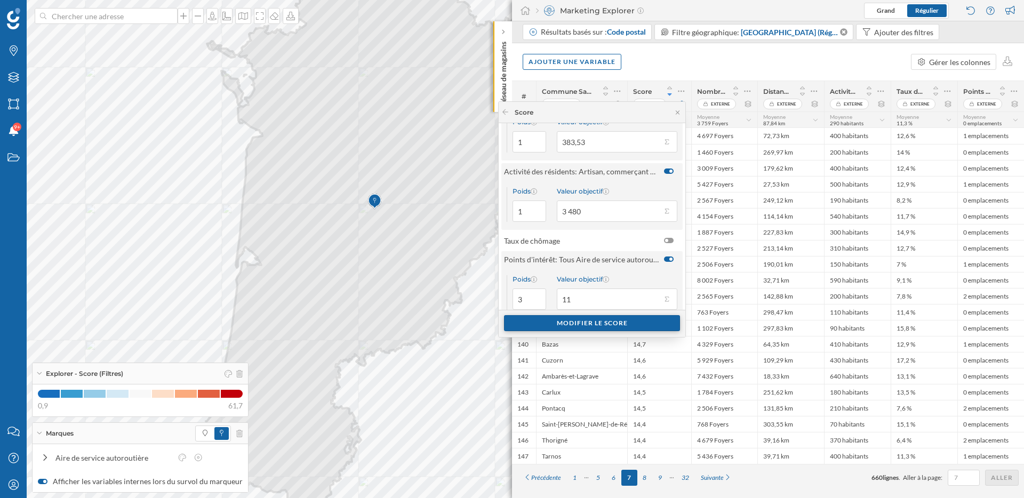
click at [594, 325] on div "Modifier le score" at bounding box center [592, 323] width 176 height 16
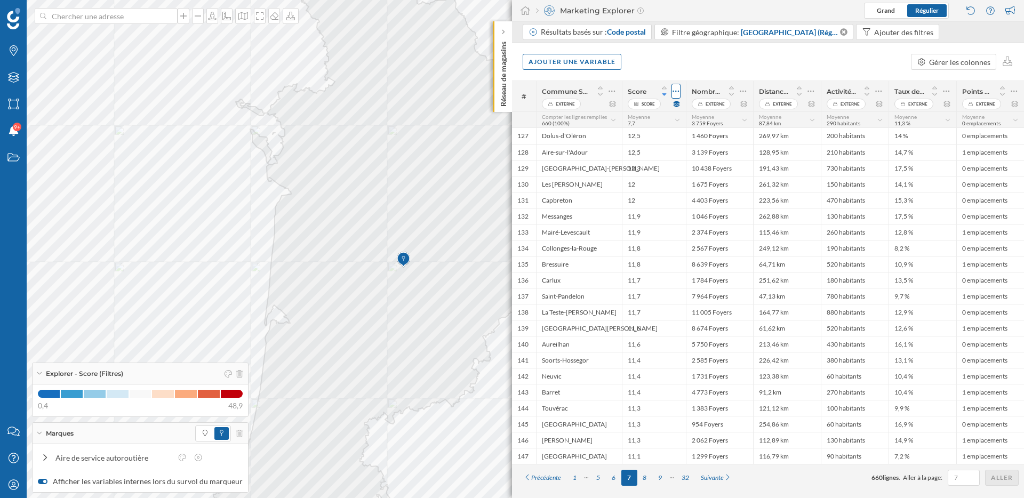
click at [675, 89] on icon at bounding box center [675, 91] width 7 height 11
click at [622, 139] on div "Modifier le score" at bounding box center [601, 134] width 152 height 16
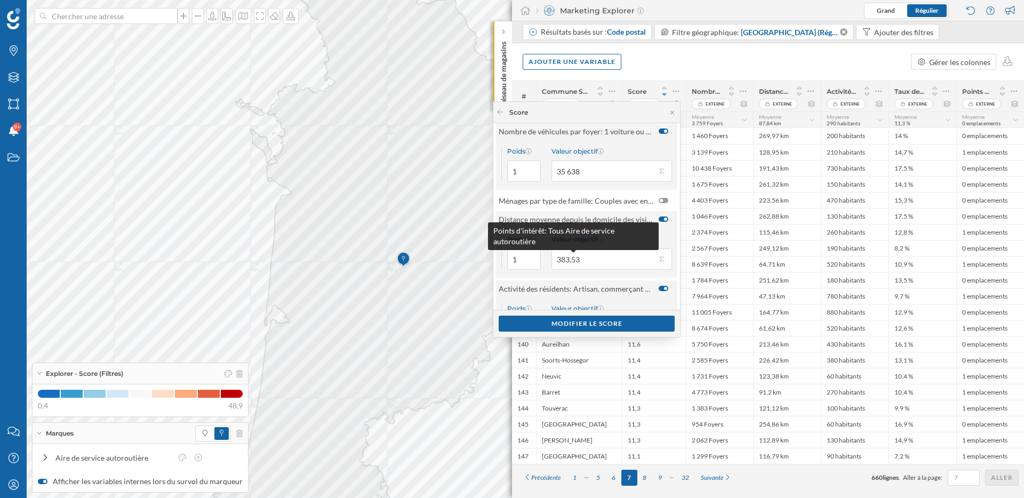
scroll to position [0, 0]
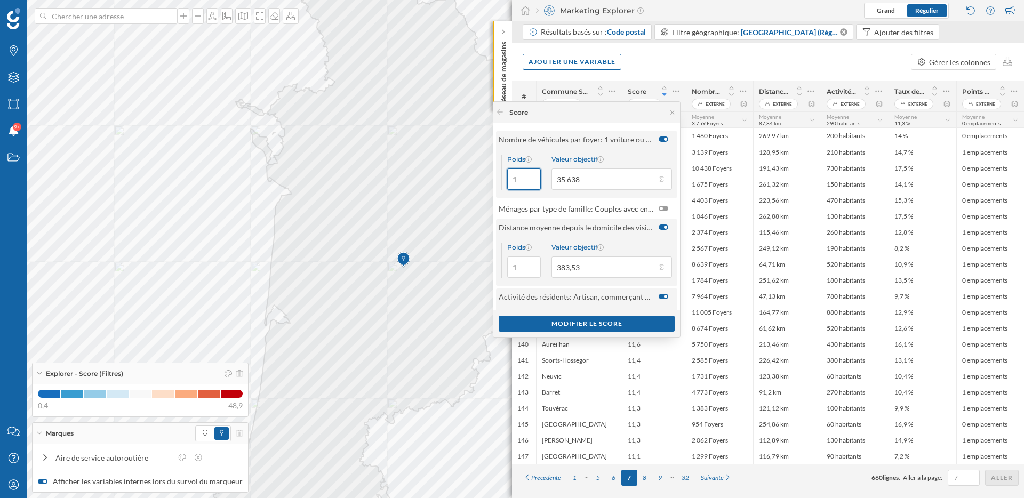
drag, startPoint x: 521, startPoint y: 178, endPoint x: 509, endPoint y: 179, distance: 12.3
click at [509, 179] on input "1" at bounding box center [524, 178] width 34 height 21
type input "2"
click at [661, 179] on button "Valeur objectif 35 638" at bounding box center [661, 179] width 11 height 11
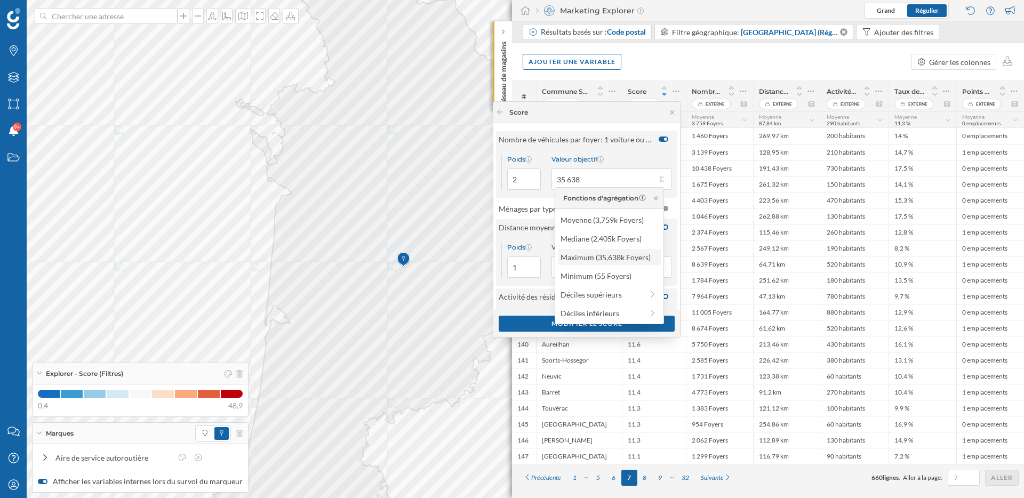
click at [628, 254] on div "Maximum (35,638k Foyers)" at bounding box center [608, 257] width 97 height 11
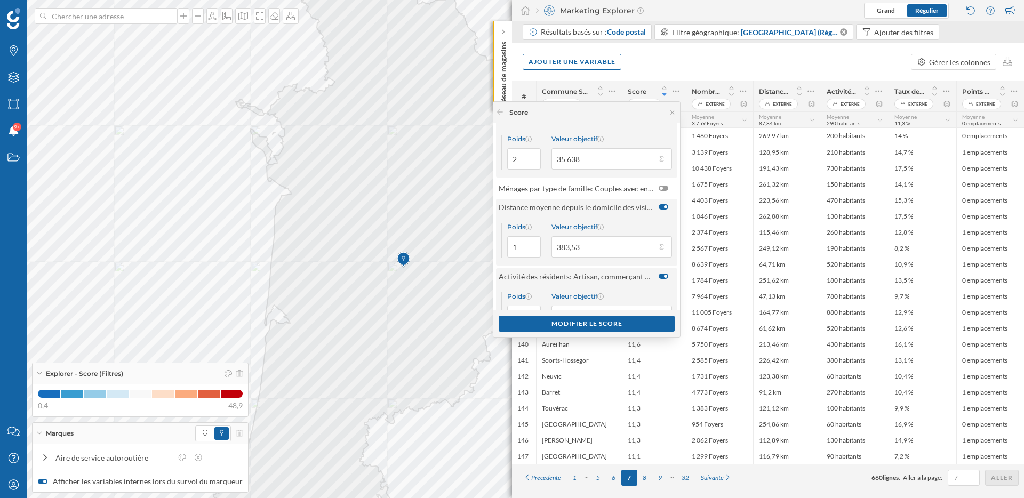
scroll to position [21, 0]
click at [661, 205] on div at bounding box center [663, 205] width 10 height 5
click at [0, 0] on input "checkbox" at bounding box center [0, 0] width 0 height 0
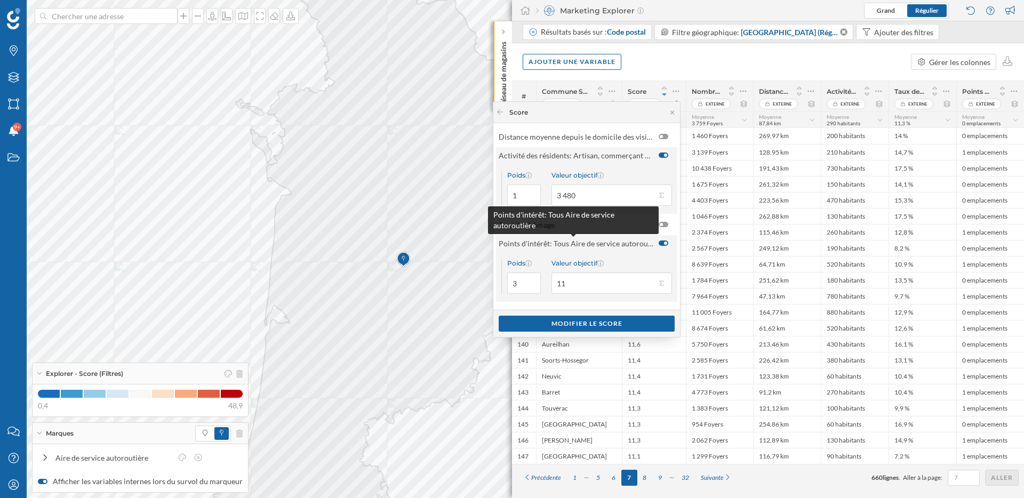
scroll to position [76, 0]
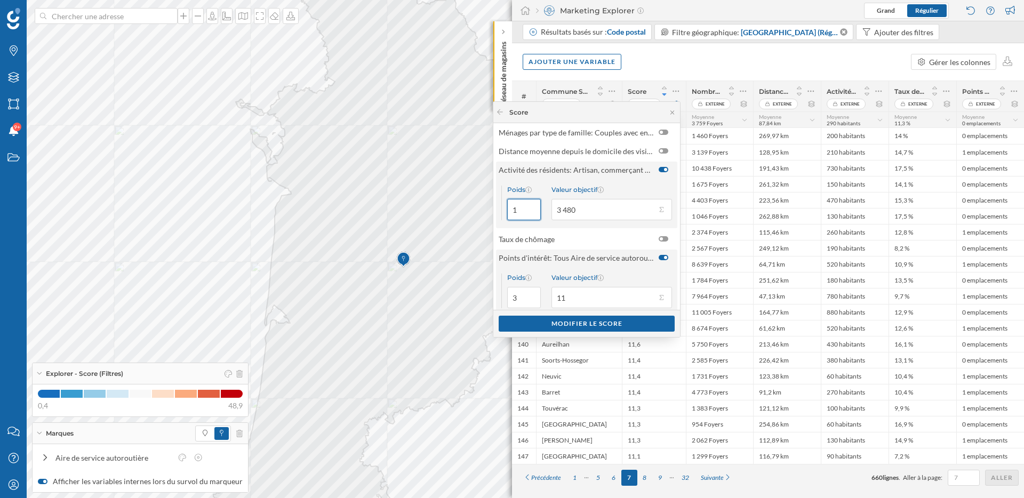
drag, startPoint x: 517, startPoint y: 207, endPoint x: 507, endPoint y: 207, distance: 9.6
click at [507, 207] on input "1" at bounding box center [524, 209] width 34 height 21
type input "2"
click at [577, 325] on div "Modifier le score" at bounding box center [587, 323] width 176 height 16
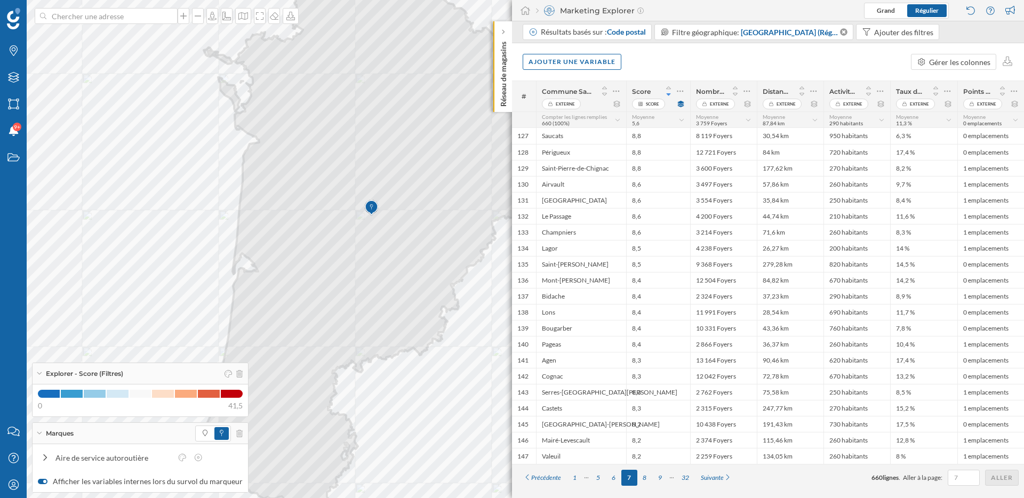
click at [735, 64] on div "Ajouter une variable Gérer les colonnes" at bounding box center [768, 61] width 512 height 37
click at [882, 30] on div "Ajouter des filtres" at bounding box center [903, 32] width 59 height 11
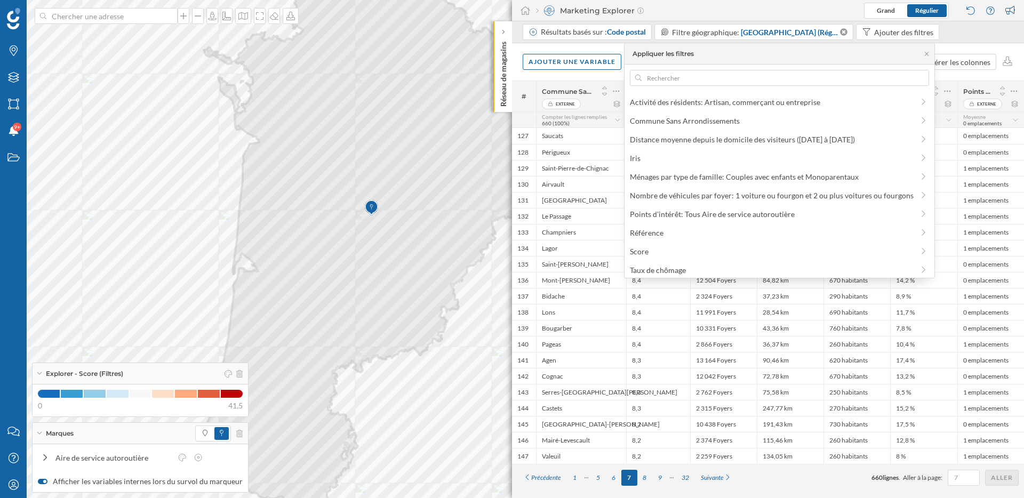
click at [993, 44] on div "Ajouter une variable Gérer les colonnes" at bounding box center [768, 61] width 512 height 37
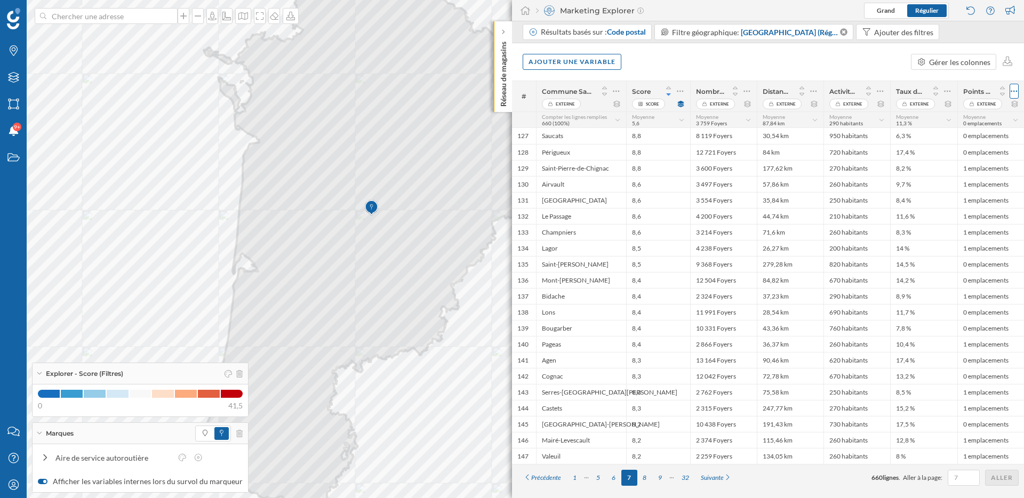
click at [1014, 90] on icon at bounding box center [1013, 91] width 7 height 11
click at [950, 75] on div "Ajouter une variable Gérer les colonnes" at bounding box center [768, 61] width 512 height 37
click at [686, 88] on div "Score Score" at bounding box center [658, 96] width 64 height 30
click at [677, 91] on icon at bounding box center [680, 92] width 6 height 2
click at [592, 131] on div "Modifier le score" at bounding box center [612, 133] width 131 height 11
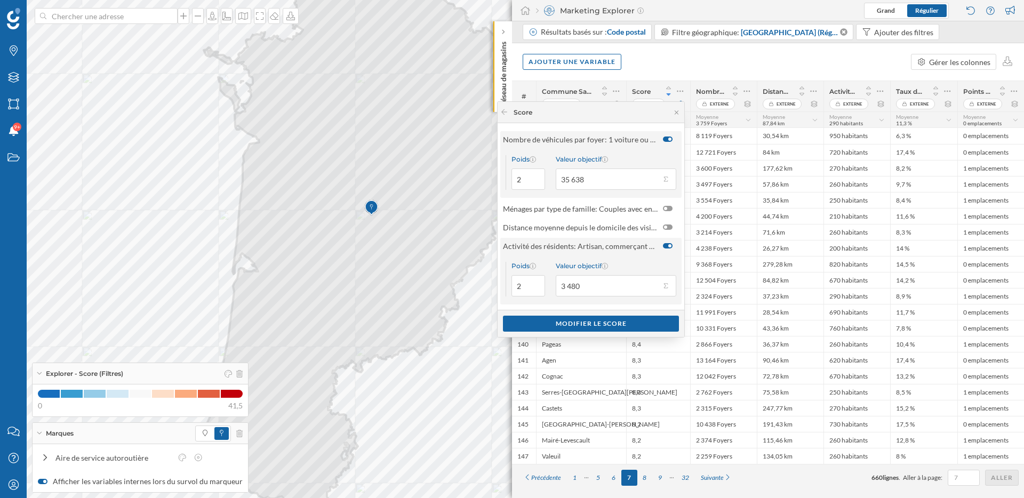
scroll to position [91, 0]
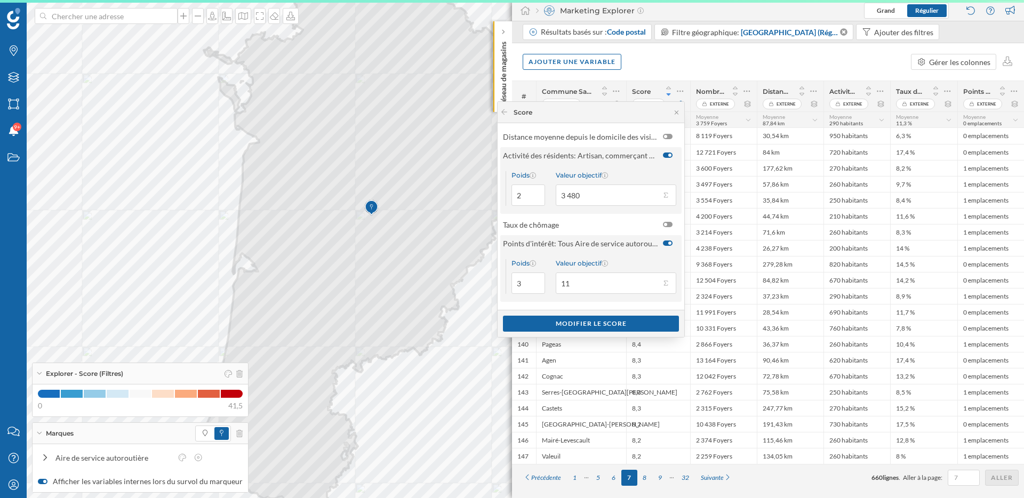
click at [664, 244] on div at bounding box center [668, 242] width 10 height 5
click at [0, 0] on input "checkbox" at bounding box center [0, 0] width 0 height 0
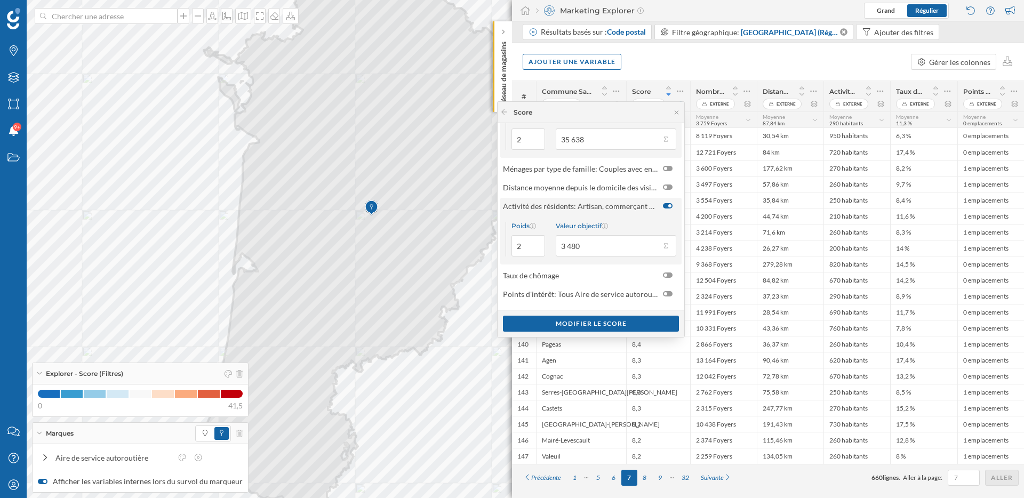
click at [722, 68] on div "Ajouter une variable Gérer les colonnes" at bounding box center [768, 61] width 512 height 37
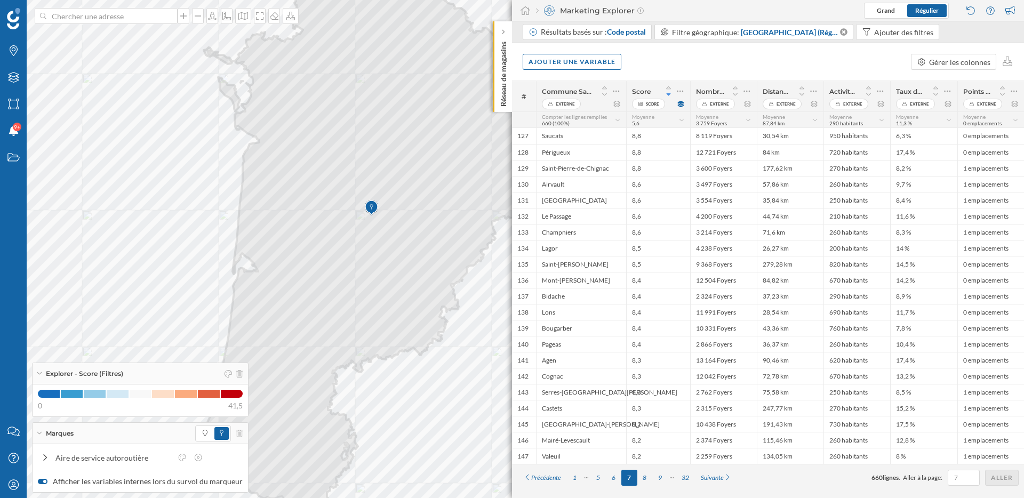
click at [866, 40] on div "Résultats basés sur : Code postal Filtre géographique: [GEOGRAPHIC_DATA] (Régio…" at bounding box center [733, 33] width 421 height 19
click at [868, 36] on div "Ajouter des filtres" at bounding box center [897, 32] width 83 height 16
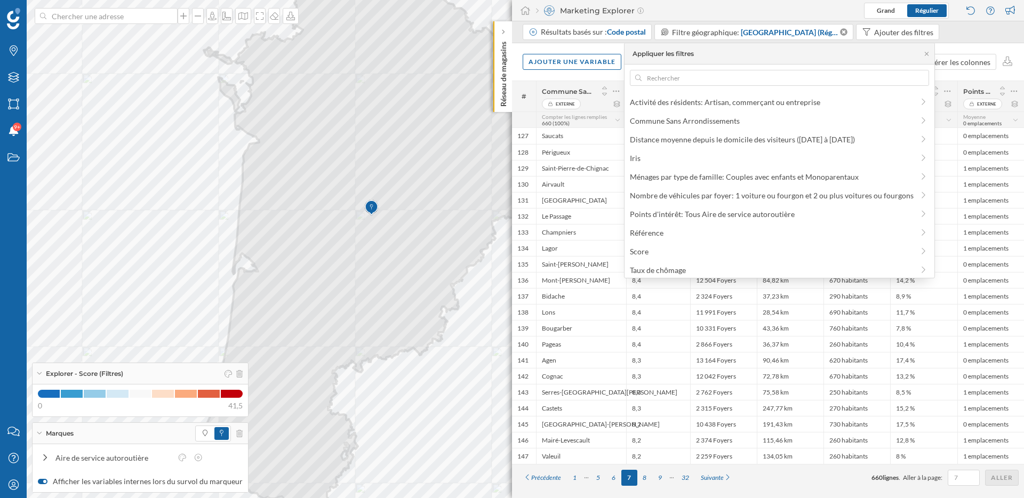
click at [744, 53] on div "Appliquer les filtres" at bounding box center [779, 53] width 310 height 21
click at [927, 55] on icon at bounding box center [926, 54] width 8 height 6
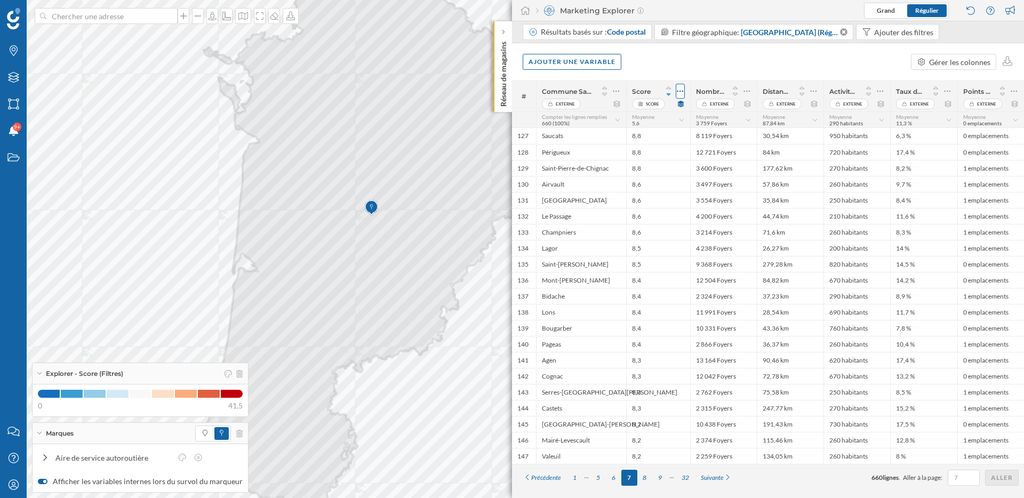
click at [681, 91] on icon at bounding box center [680, 91] width 7 height 11
click at [656, 132] on div "Modifier le score" at bounding box center [612, 133] width 131 height 11
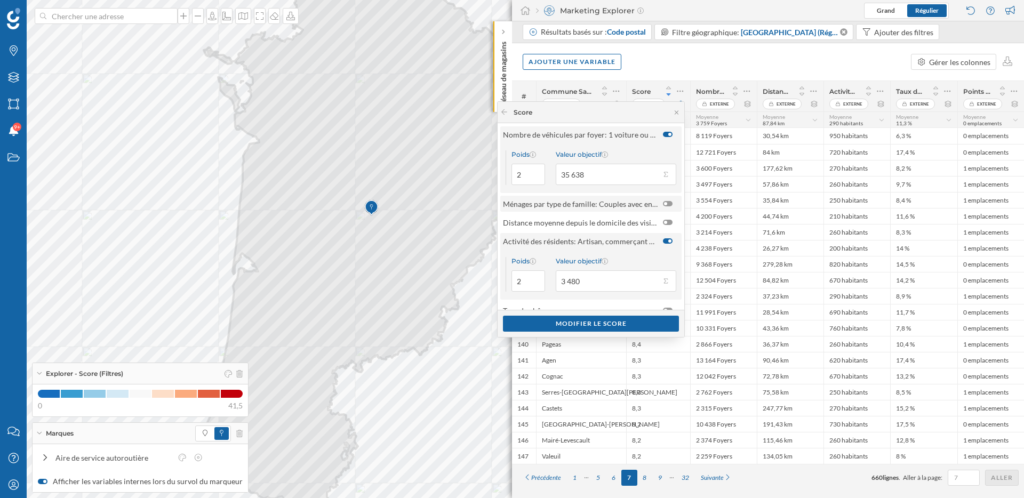
scroll to position [0, 0]
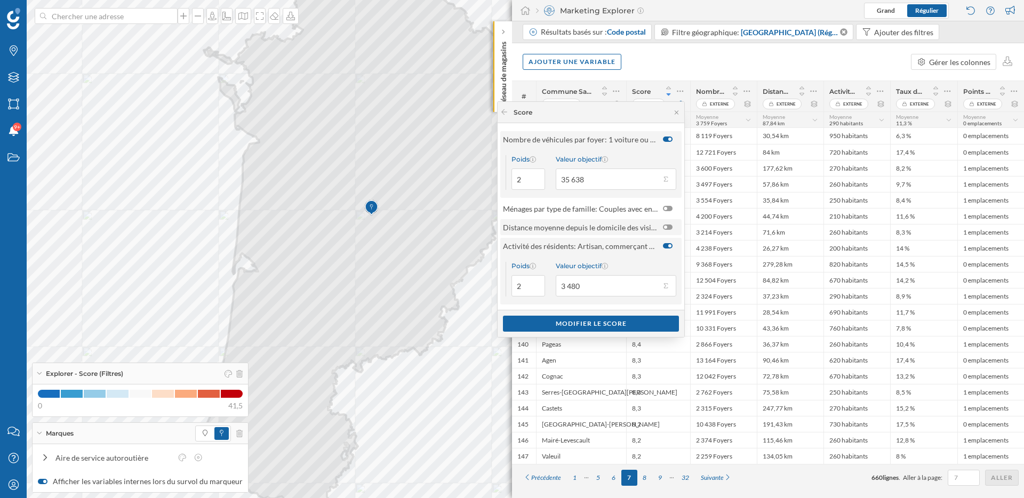
click at [663, 226] on div at bounding box center [668, 226] width 10 height 5
click at [0, 0] on input "checkbox" at bounding box center [0, 0] width 0 height 0
drag, startPoint x: 517, startPoint y: 273, endPoint x: 510, endPoint y: 270, distance: 8.1
click at [511, 270] on input "1" at bounding box center [528, 266] width 34 height 21
type input "3"
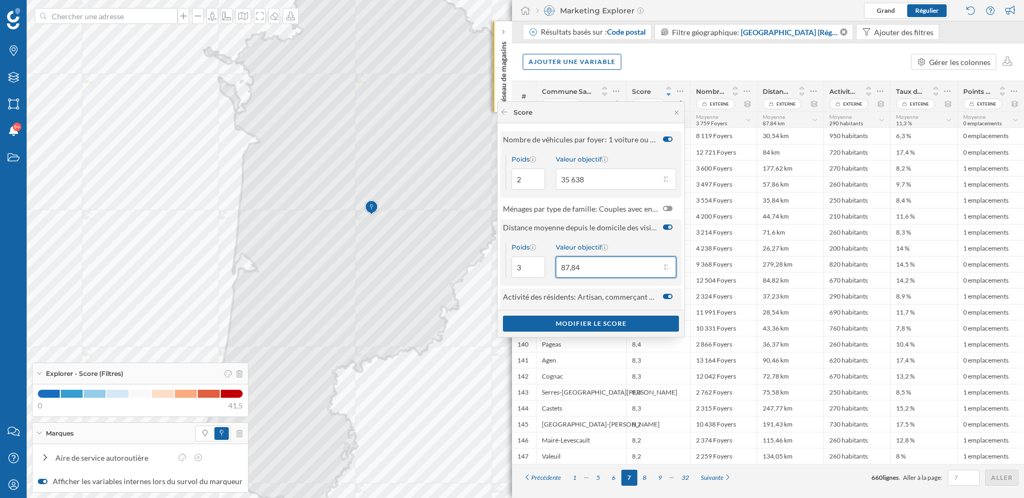
click at [597, 265] on input "87,84" at bounding box center [608, 266] width 105 height 21
click at [664, 271] on button "Valeur objectif 87,84" at bounding box center [665, 267] width 11 height 11
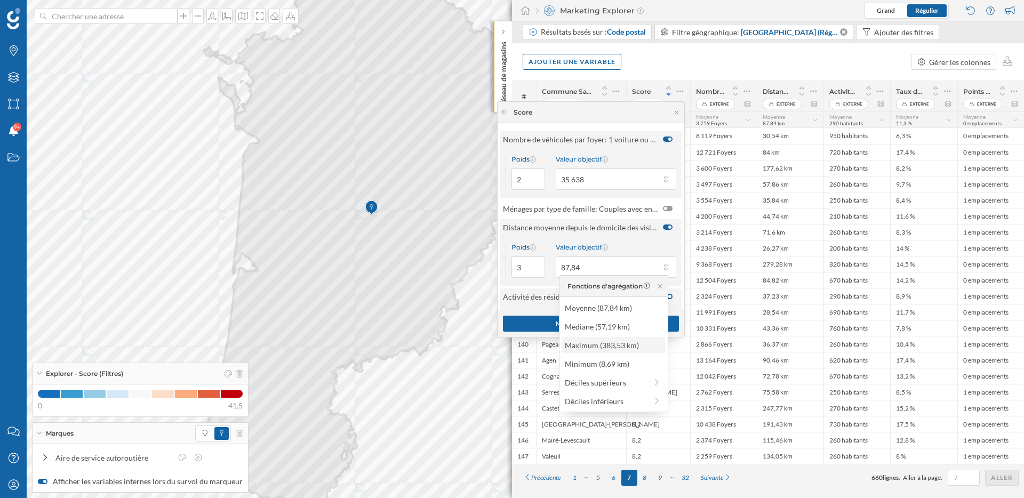
click at [618, 342] on div "Maximum (383,53 km)" at bounding box center [613, 345] width 97 height 11
type input "383,53"
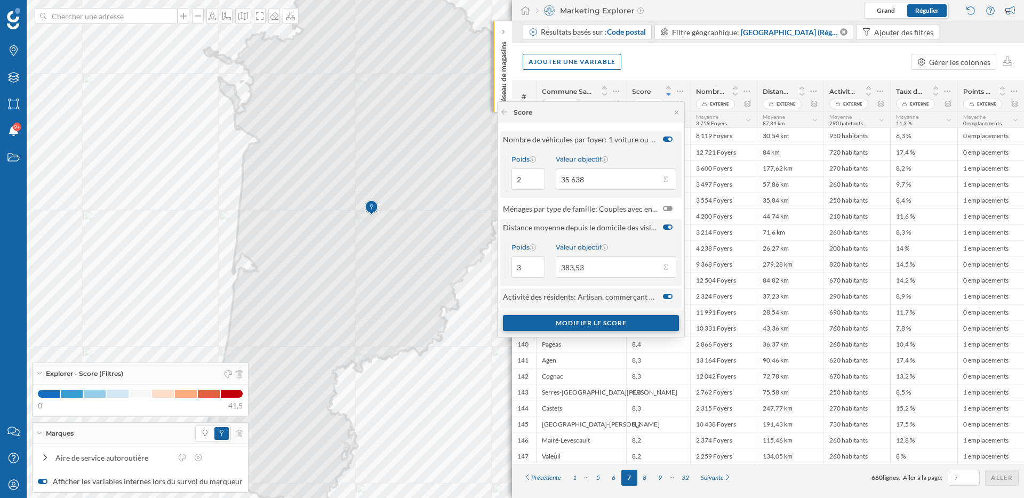
click at [607, 324] on div "Modifier le score" at bounding box center [591, 323] width 176 height 16
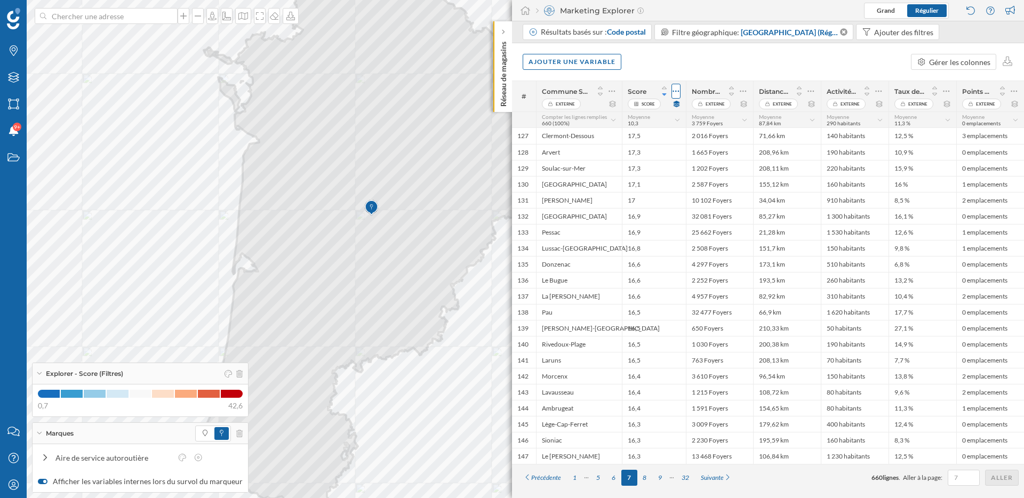
click at [678, 92] on icon at bounding box center [675, 91] width 7 height 11
click at [646, 132] on div "Modifier le score" at bounding box center [608, 133] width 131 height 11
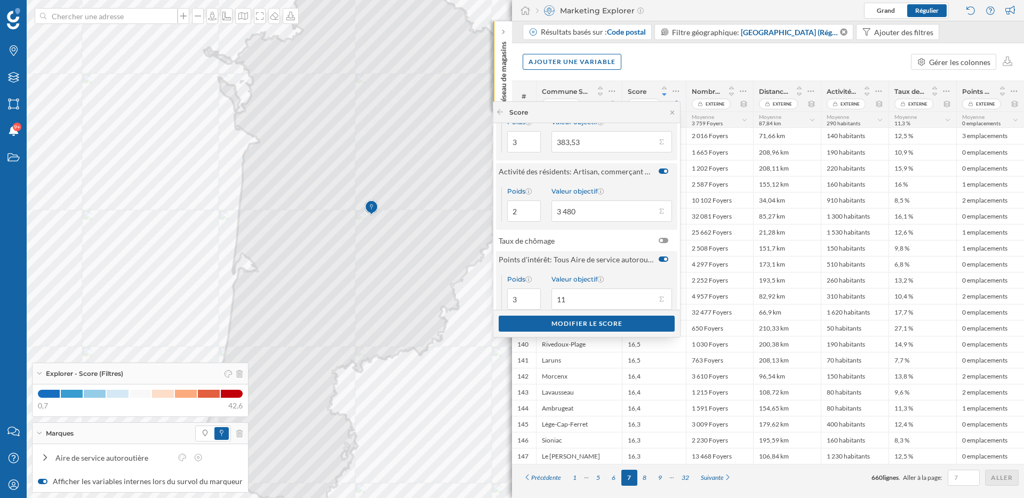
scroll to position [141, 0]
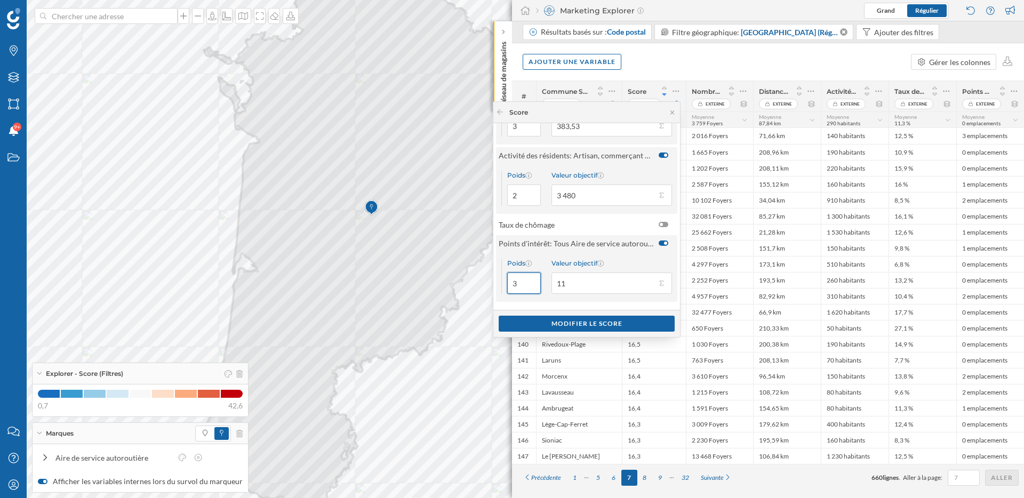
drag, startPoint x: 518, startPoint y: 284, endPoint x: 509, endPoint y: 284, distance: 9.6
click at [509, 284] on input "3" at bounding box center [524, 282] width 34 height 21
type input "1"
click at [617, 324] on div "Modifier le score" at bounding box center [587, 323] width 176 height 16
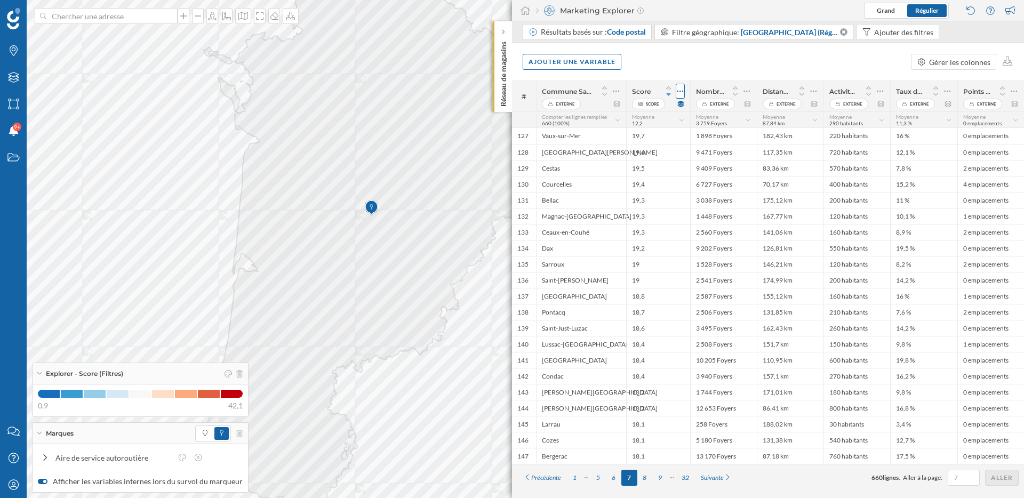
click at [681, 88] on icon at bounding box center [680, 91] width 7 height 11
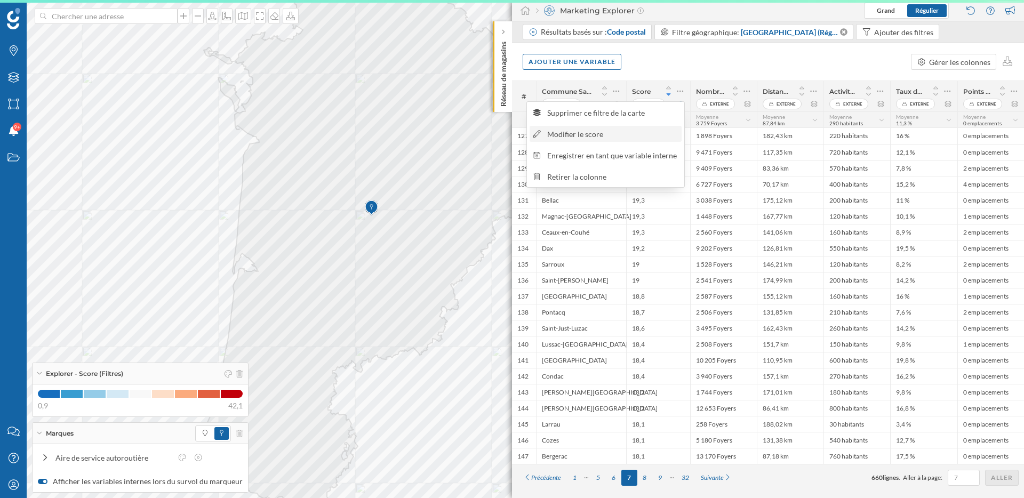
click at [643, 131] on div "Modifier le score" at bounding box center [612, 133] width 131 height 11
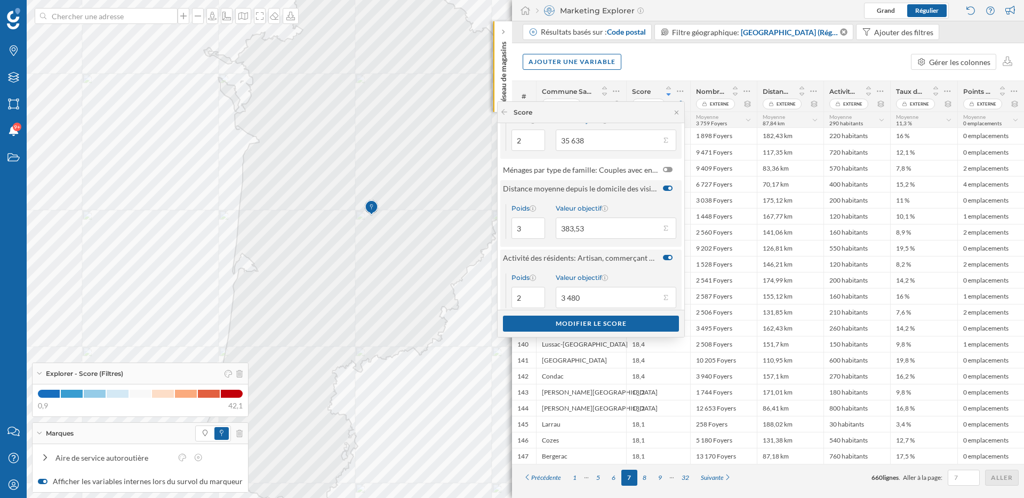
scroll to position [0, 0]
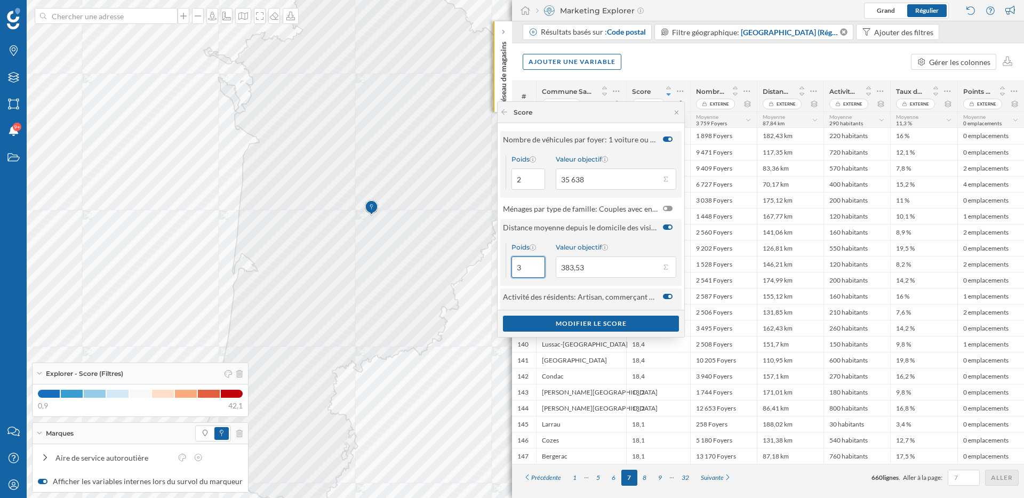
drag, startPoint x: 519, startPoint y: 267, endPoint x: 512, endPoint y: 267, distance: 7.5
click at [512, 267] on input "3" at bounding box center [528, 266] width 34 height 21
type input "1"
click at [574, 323] on div "Modifier le score" at bounding box center [591, 323] width 176 height 16
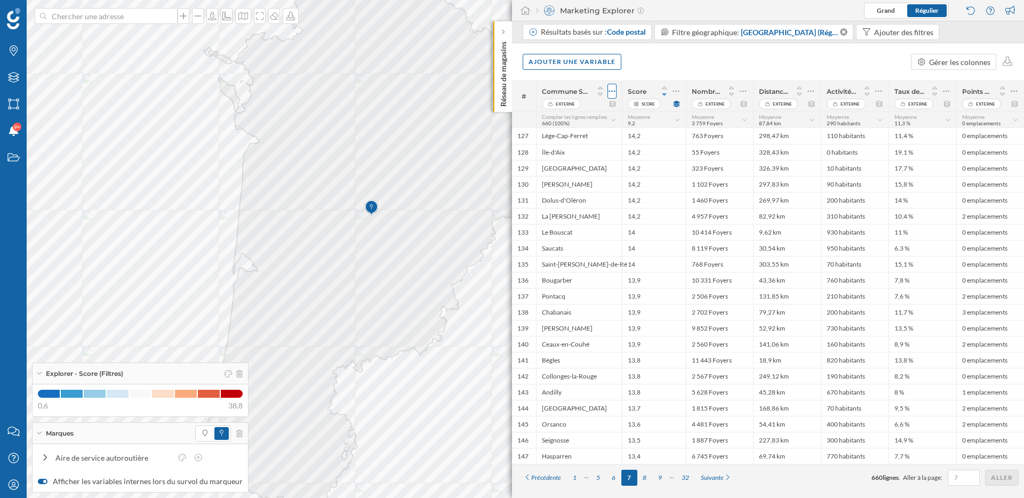
click at [616, 91] on div at bounding box center [611, 91] width 9 height 15
click at [645, 65] on div "Ajouter une variable Gérer les colonnes" at bounding box center [768, 61] width 512 height 37
click at [678, 88] on icon at bounding box center [675, 91] width 7 height 11
click at [636, 138] on div "Modifier le score" at bounding box center [608, 133] width 131 height 11
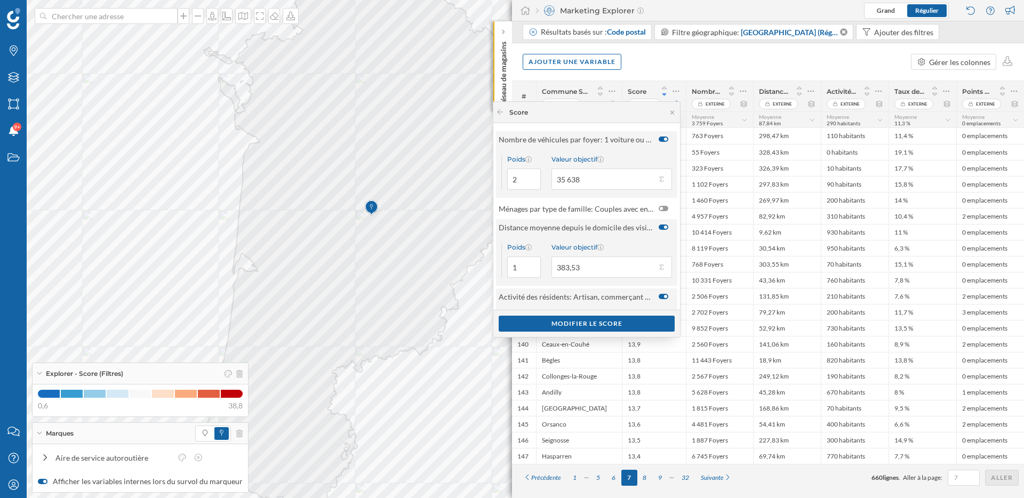
scroll to position [125, 0]
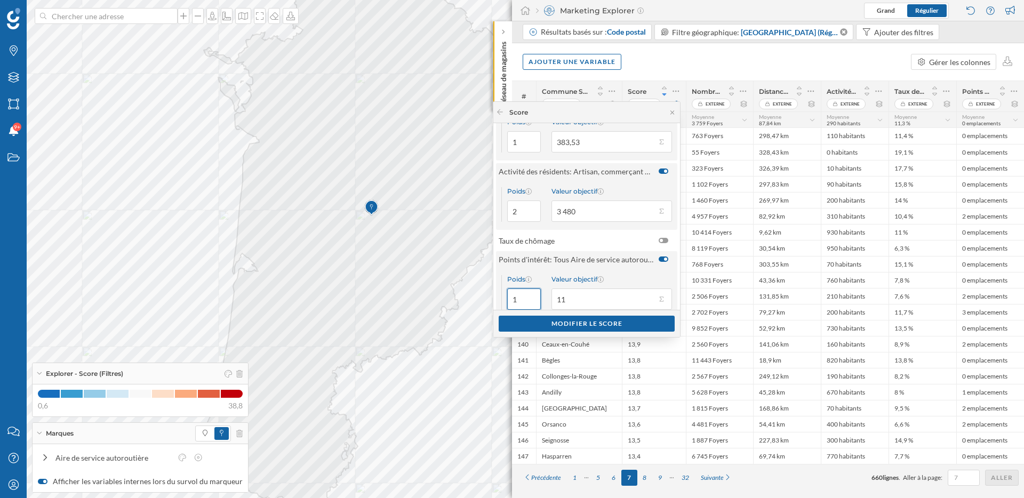
drag, startPoint x: 516, startPoint y: 296, endPoint x: 497, endPoint y: 296, distance: 19.2
click at [497, 296] on div "Poids 1 Valeur objectif 11" at bounding box center [586, 292] width 181 height 51
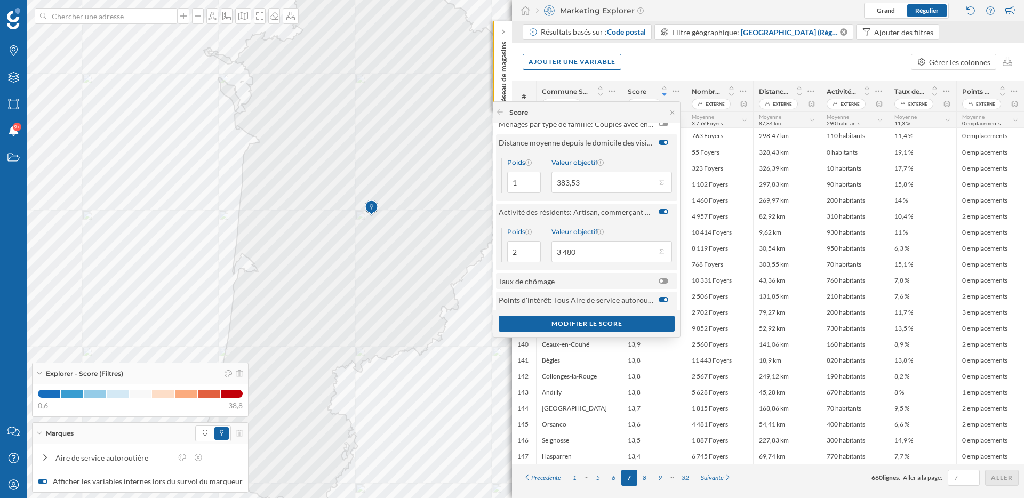
scroll to position [81, 0]
drag, startPoint x: 519, startPoint y: 191, endPoint x: 504, endPoint y: 191, distance: 14.4
click at [507, 191] on input "1" at bounding box center [524, 186] width 34 height 21
type input "3"
drag, startPoint x: 510, startPoint y: 260, endPoint x: 517, endPoint y: 258, distance: 6.6
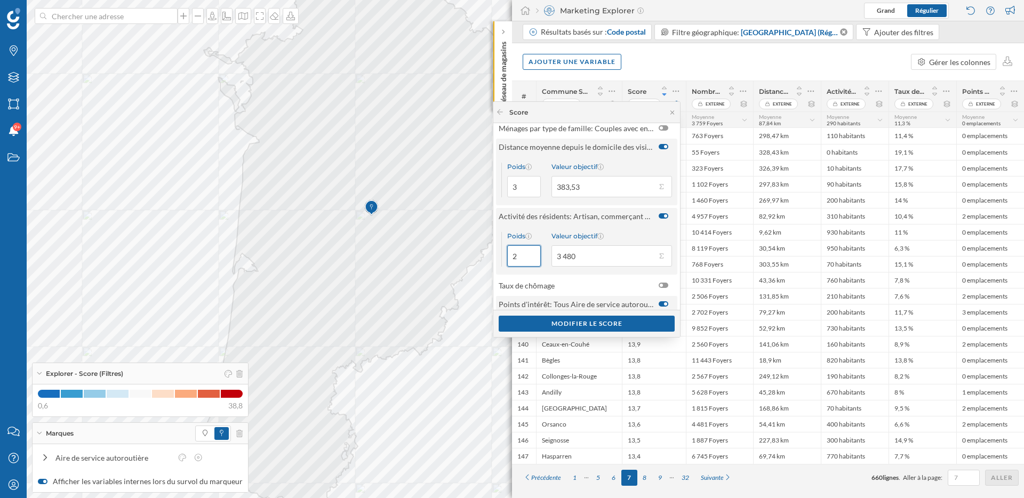
click at [517, 258] on input "2" at bounding box center [524, 255] width 34 height 21
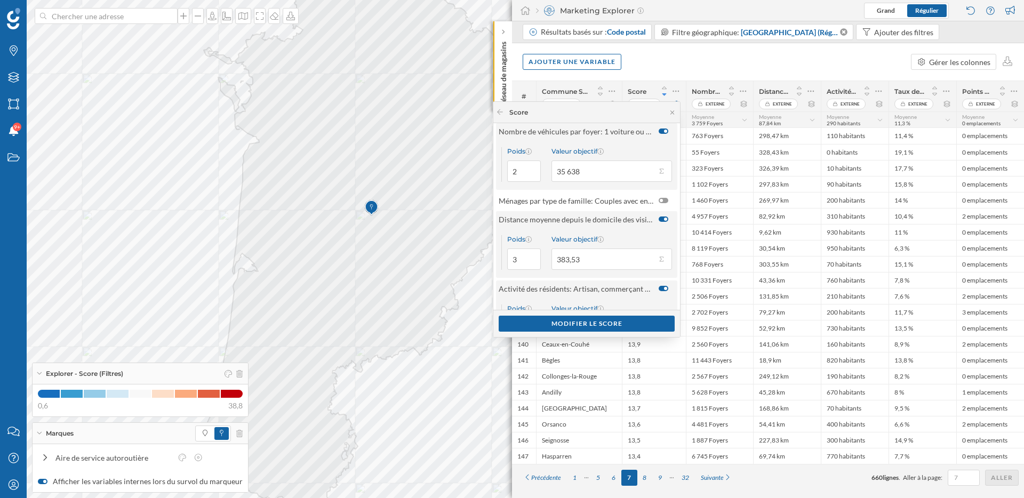
scroll to position [0, 0]
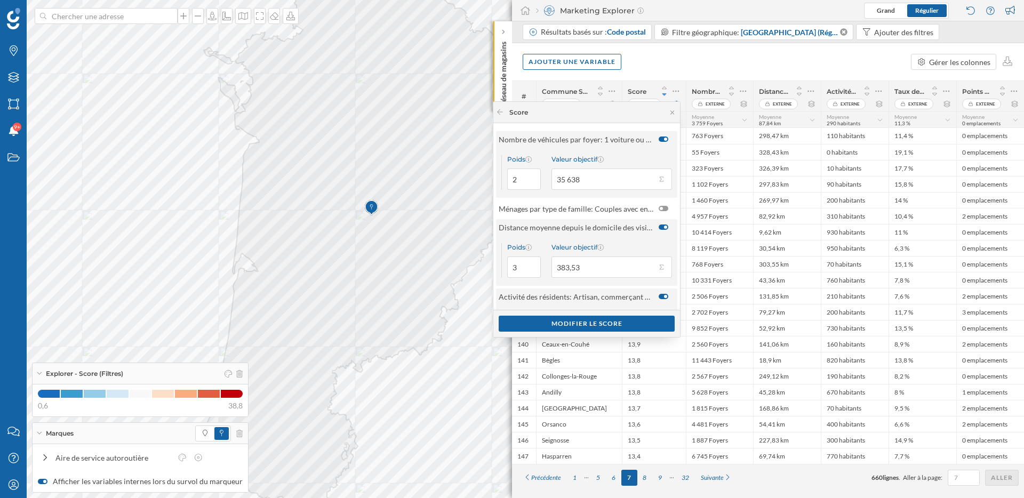
type input "1"
drag, startPoint x: 515, startPoint y: 179, endPoint x: 503, endPoint y: 179, distance: 11.7
click at [503, 179] on div "Poids 2" at bounding box center [520, 172] width 39 height 35
drag, startPoint x: 514, startPoint y: 178, endPoint x: 501, endPoint y: 178, distance: 12.8
click at [501, 178] on div "Poids 1" at bounding box center [520, 172] width 39 height 35
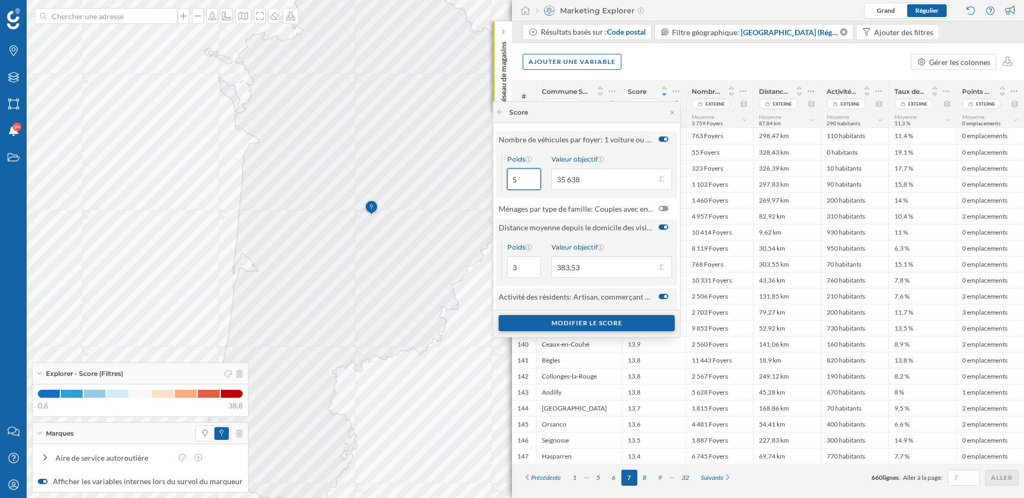
type input "5"
click at [610, 325] on div "Modifier le score" at bounding box center [587, 323] width 176 height 16
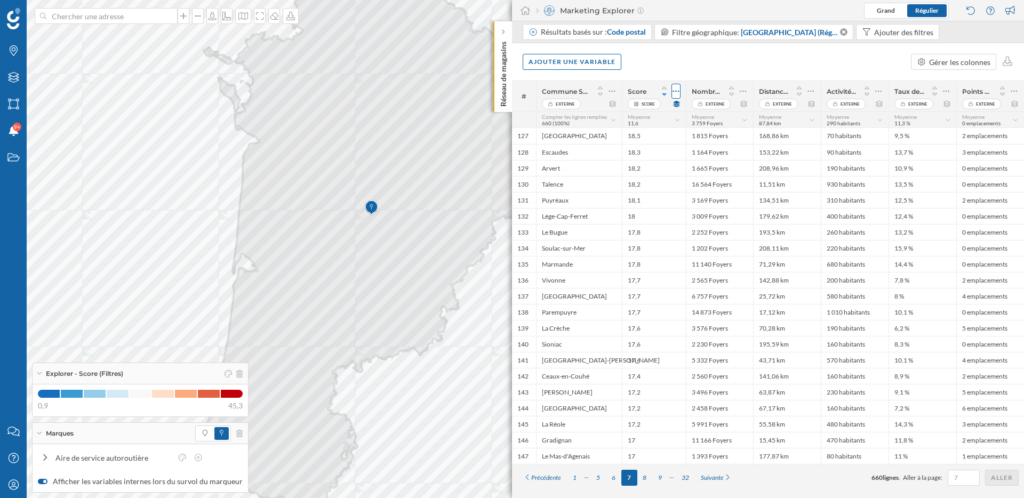
click at [678, 86] on icon at bounding box center [675, 91] width 7 height 11
click at [618, 134] on div "Modifier le score" at bounding box center [608, 133] width 131 height 11
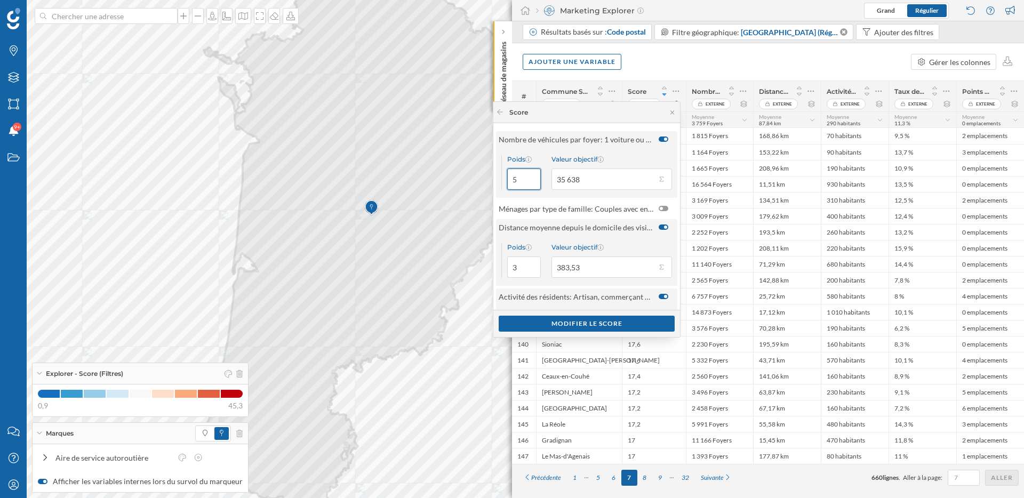
drag, startPoint x: 514, startPoint y: 180, endPoint x: 505, endPoint y: 180, distance: 9.1
click at [507, 180] on input "5" at bounding box center [524, 178] width 34 height 21
type input "1"
click at [596, 324] on div "Modifier le score" at bounding box center [587, 323] width 176 height 16
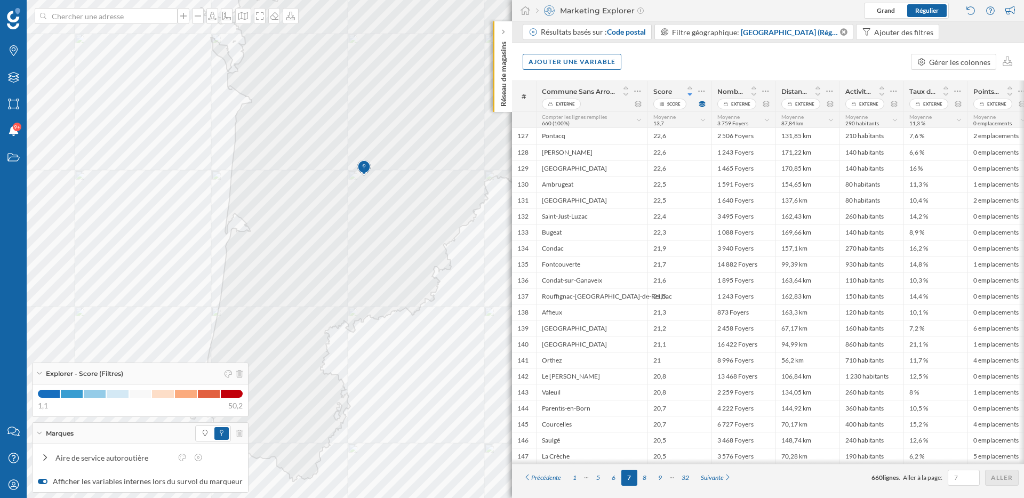
click at [38, 373] on icon at bounding box center [39, 373] width 5 height 3
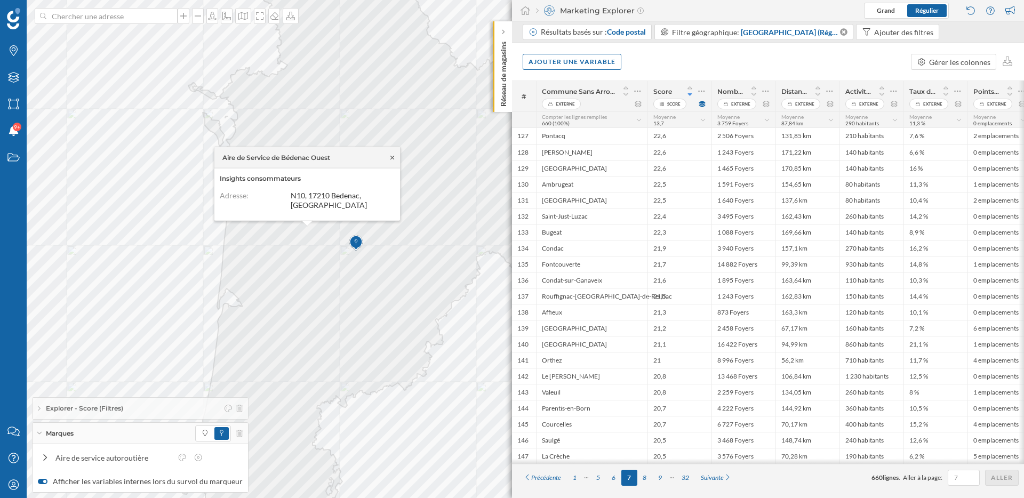
click at [394, 160] on icon at bounding box center [392, 157] width 8 height 6
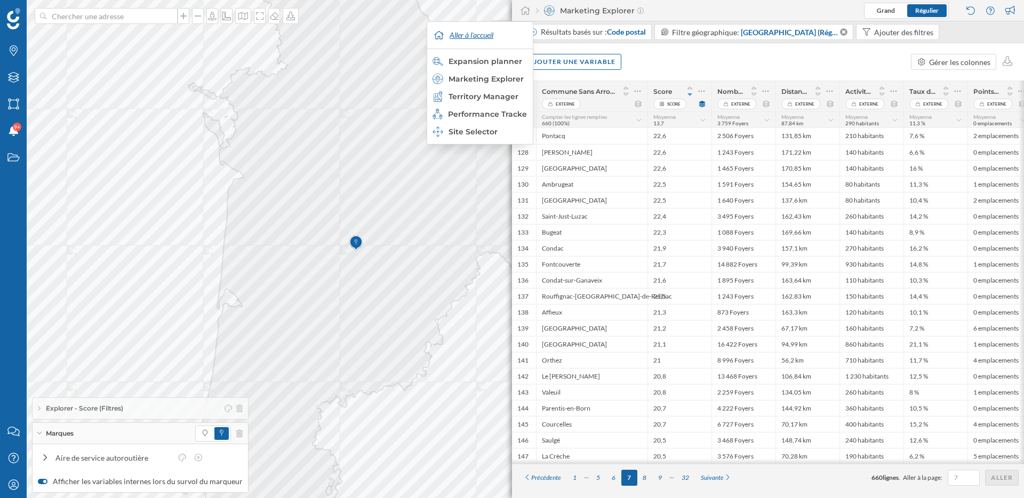
click at [479, 35] on div "Aller à l'accueil" at bounding box center [480, 35] width 100 height 27
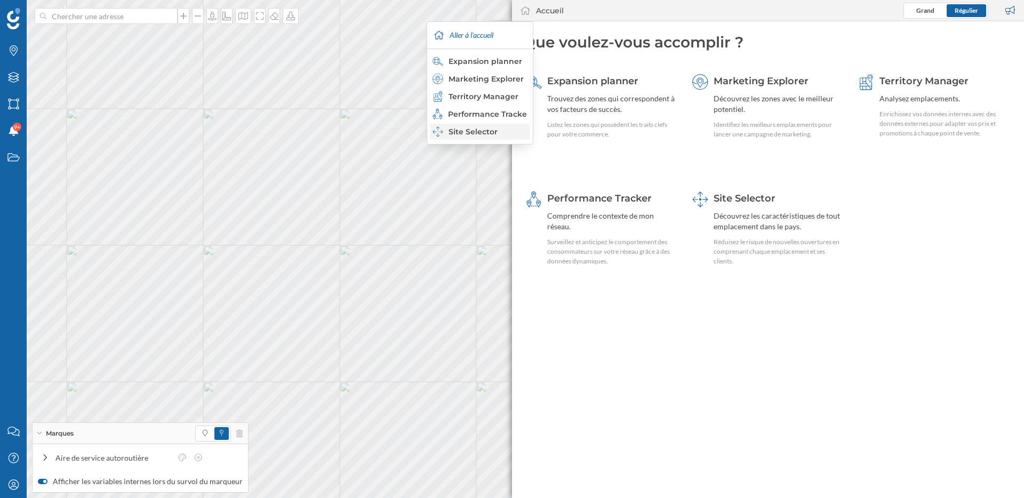
click at [480, 135] on div "Site Selector" at bounding box center [479, 131] width 94 height 11
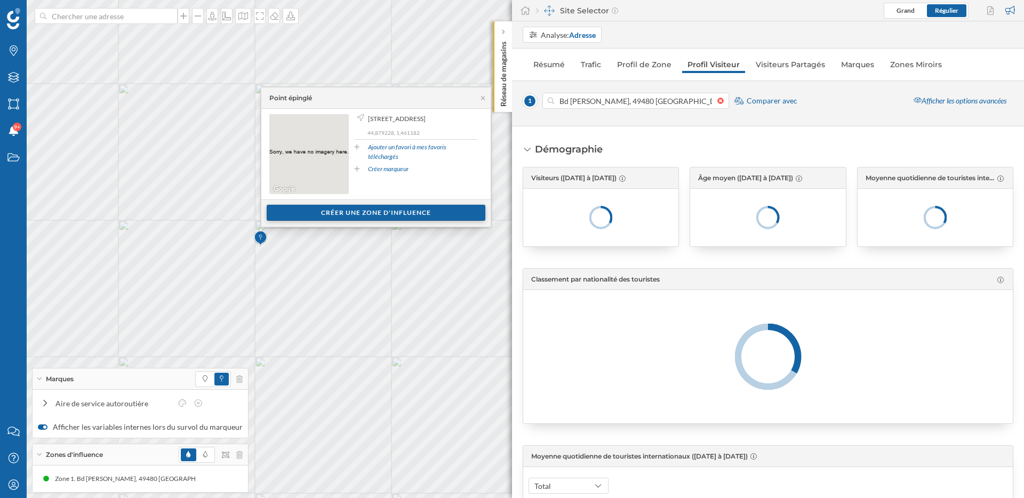
click at [416, 211] on div "Créer une zone d'influence" at bounding box center [376, 213] width 219 height 16
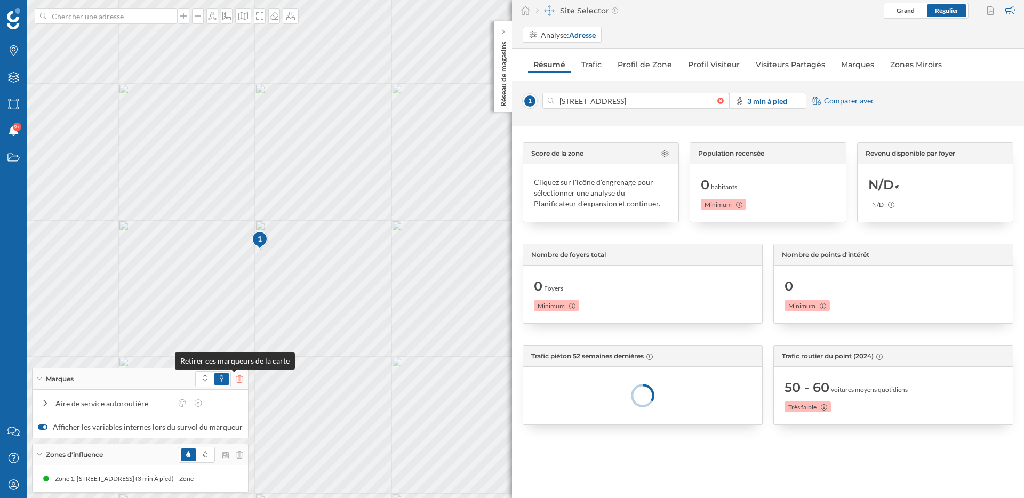
click at [236, 381] on icon at bounding box center [239, 378] width 6 height 7
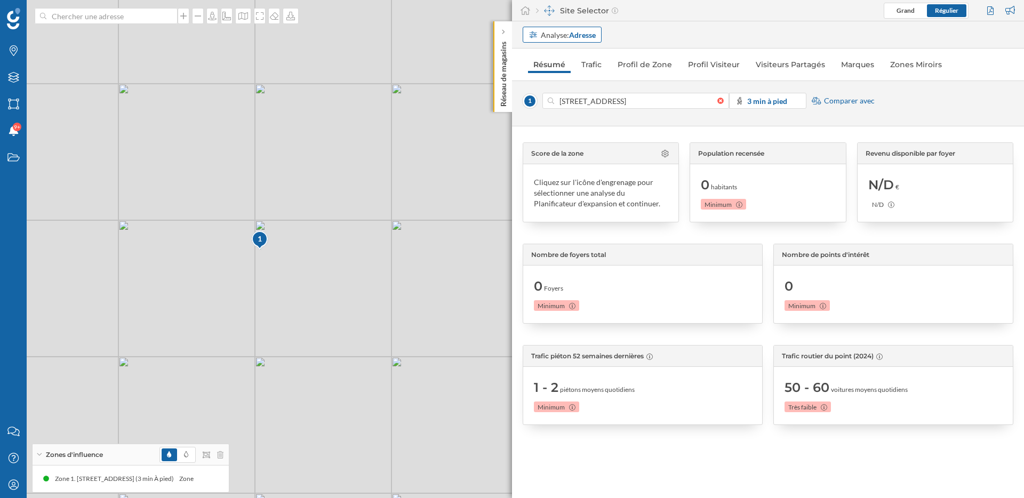
click at [589, 38] on strong "Adresse" at bounding box center [582, 34] width 27 height 9
click at [587, 72] on div "Zone commerciale" at bounding box center [559, 75] width 62 height 9
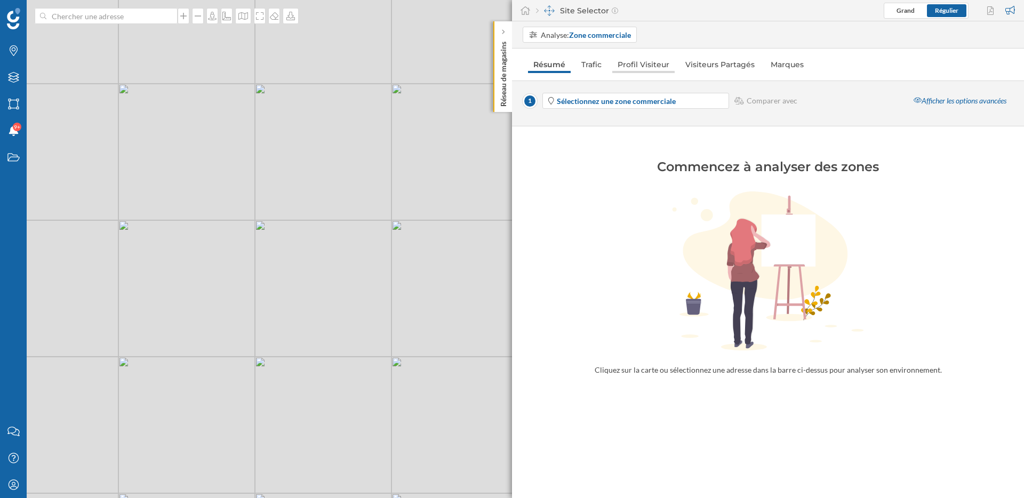
click at [660, 62] on link "Profil Visiteur" at bounding box center [643, 64] width 62 height 17
drag, startPoint x: 716, startPoint y: 221, endPoint x: 800, endPoint y: 332, distance: 139.7
click at [801, 332] on icon at bounding box center [768, 271] width 512 height 160
drag, startPoint x: 794, startPoint y: 388, endPoint x: 746, endPoint y: 229, distance: 166.0
click at [746, 229] on div "Analyse: Zone commerciale Résumé Trafic Profil Visiteur Visiteurs Partagés Marq…" at bounding box center [768, 259] width 512 height 477
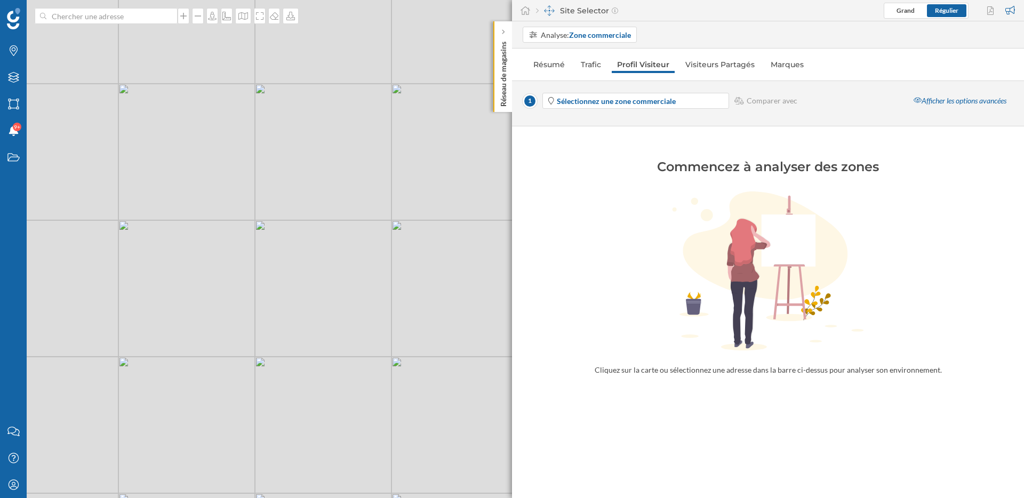
drag, startPoint x: 642, startPoint y: 152, endPoint x: 930, endPoint y: 430, distance: 400.5
click at [930, 430] on div "Analyse: Zone commerciale Résumé Trafic Profil Visiteur Visiteurs Partagés Marq…" at bounding box center [768, 259] width 512 height 477
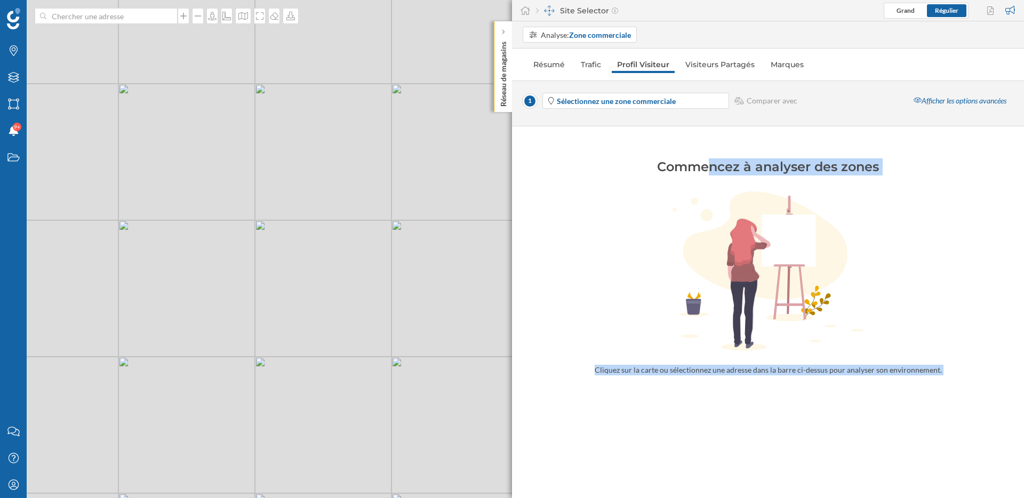
drag, startPoint x: 930, startPoint y: 430, endPoint x: 671, endPoint y: 158, distance: 376.0
click at [671, 158] on div "Analyse: Zone commerciale Résumé Trafic Profil Visiteur Visiteurs Partagés Marq…" at bounding box center [768, 259] width 512 height 477
click at [670, 155] on div "Commencez à analyser des zones Cliquez sur la carte ou sélectionnez une adresse…" at bounding box center [768, 250] width 512 height 249
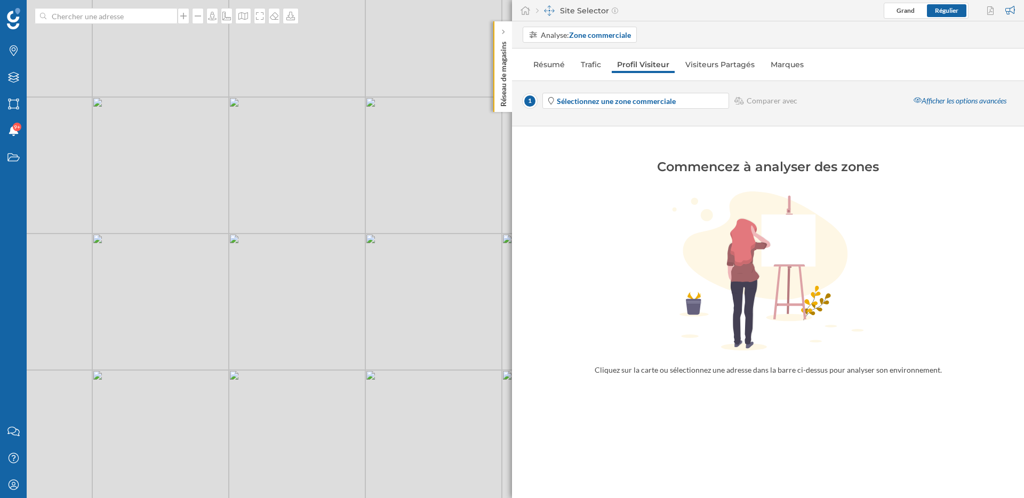
drag, startPoint x: 342, startPoint y: 276, endPoint x: 263, endPoint y: 284, distance: 79.3
click at [265, 284] on div "© Mapbox © OpenStreetMap Improve this map" at bounding box center [512, 249] width 1024 height 498
drag, startPoint x: 402, startPoint y: 286, endPoint x: 284, endPoint y: 290, distance: 118.4
click at [285, 290] on div "© Mapbox © OpenStreetMap Improve this map" at bounding box center [512, 249] width 1024 height 498
drag, startPoint x: 231, startPoint y: 204, endPoint x: 371, endPoint y: 269, distance: 153.9
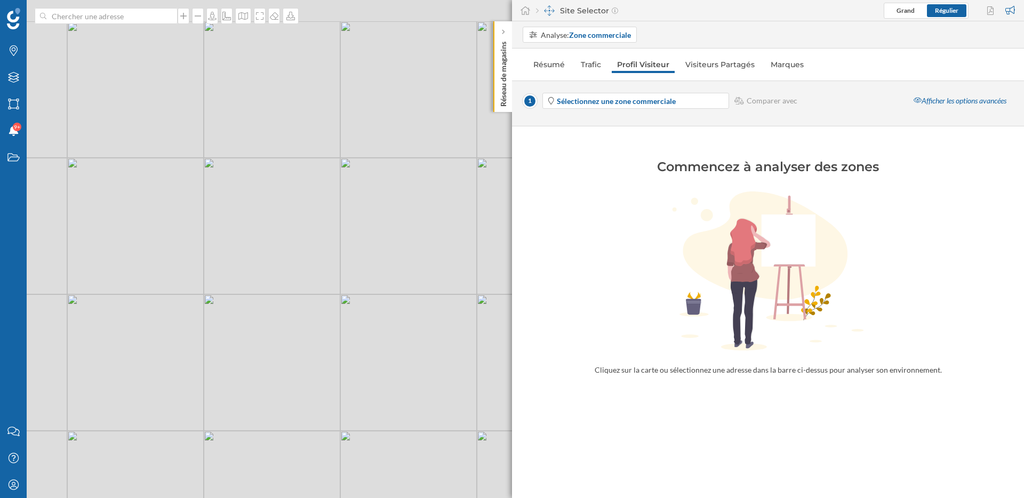
click at [371, 269] on div "© Mapbox © OpenStreetMap Improve this map" at bounding box center [512, 249] width 1024 height 498
drag, startPoint x: 313, startPoint y: 262, endPoint x: 465, endPoint y: 308, distance: 158.7
click at [461, 308] on div "© Mapbox © OpenStreetMap Improve this map" at bounding box center [512, 249] width 1024 height 498
drag, startPoint x: 346, startPoint y: 312, endPoint x: 466, endPoint y: 316, distance: 120.6
click at [466, 316] on div "© Mapbox © OpenStreetMap Improve this map" at bounding box center [512, 249] width 1024 height 498
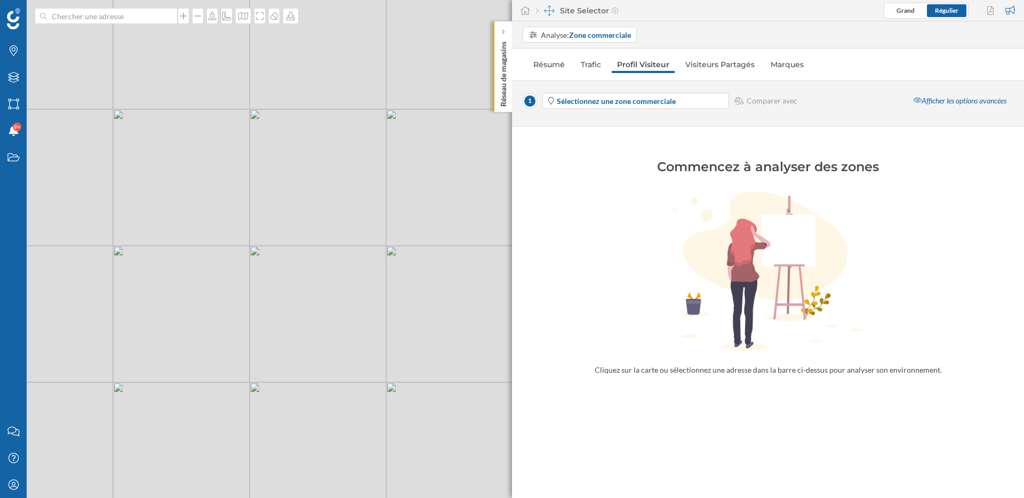
drag, startPoint x: 380, startPoint y: 236, endPoint x: 343, endPoint y: 286, distance: 62.2
click at [343, 286] on div "© Mapbox © OpenStreetMap Improve this map" at bounding box center [512, 249] width 1024 height 498
